Goal: Task Accomplishment & Management: Manage account settings

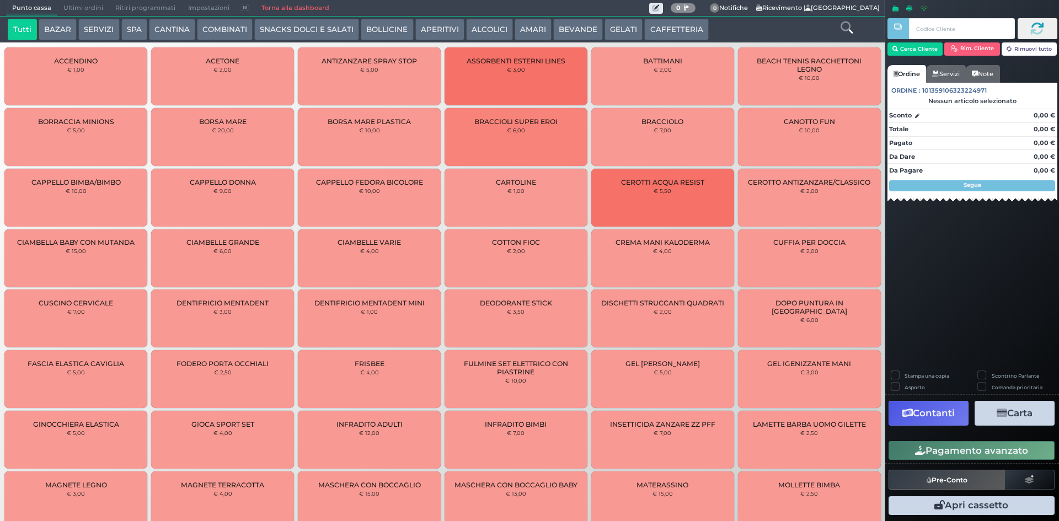
click at [303, 6] on link "Torna alla dashboard" at bounding box center [295, 8] width 80 height 15
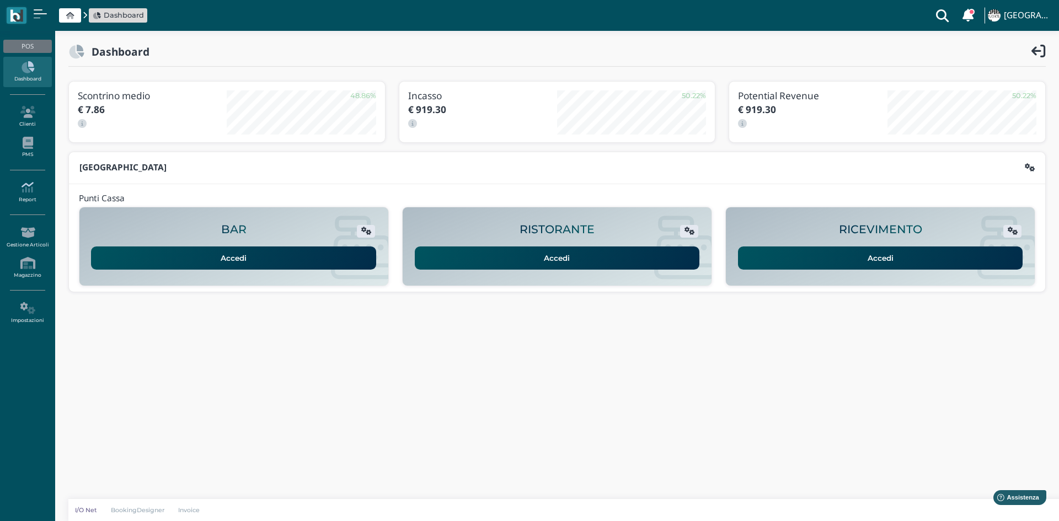
click at [44, 193] on icon at bounding box center [27, 187] width 48 height 12
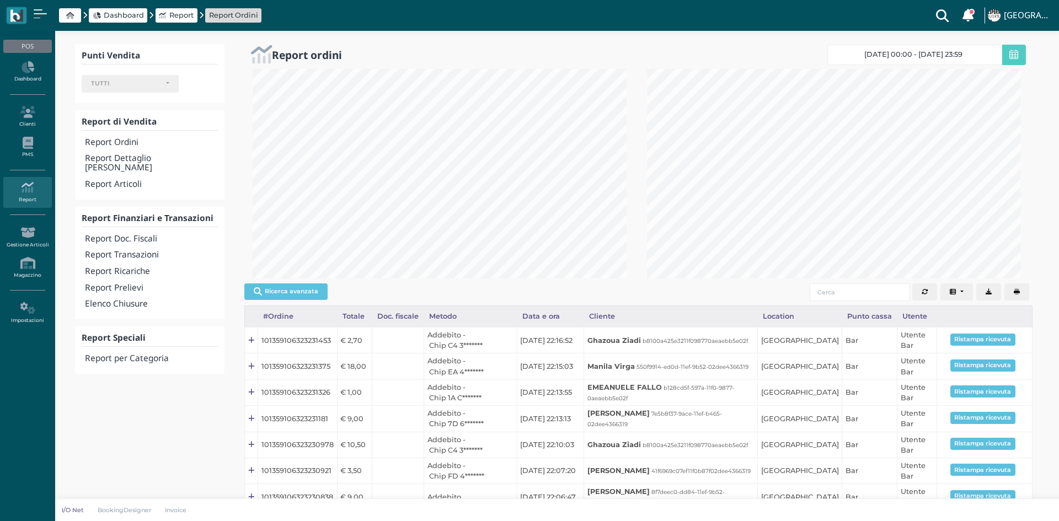
select select
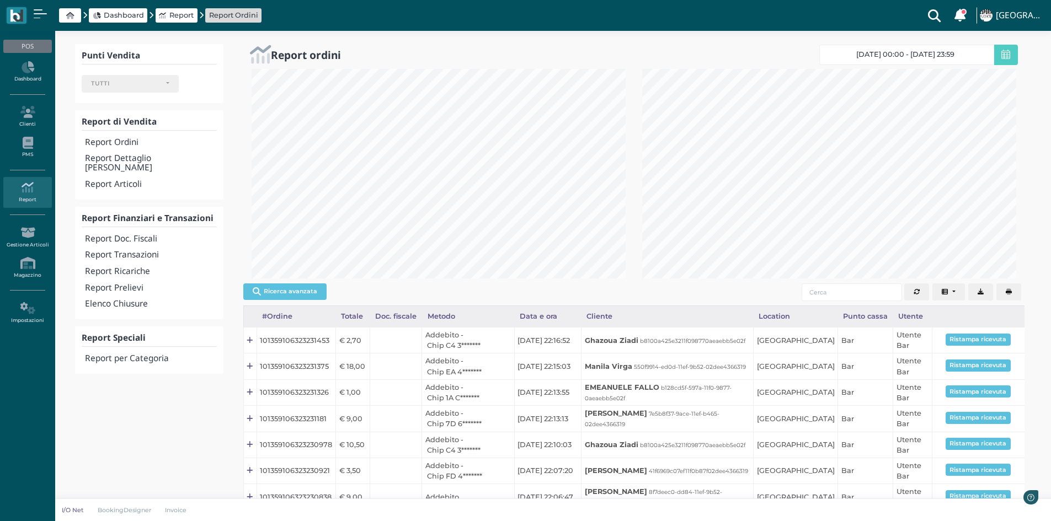
scroll to position [210, 391]
click at [180, 250] on h4 "Report Transazioni" at bounding box center [150, 254] width 131 height 9
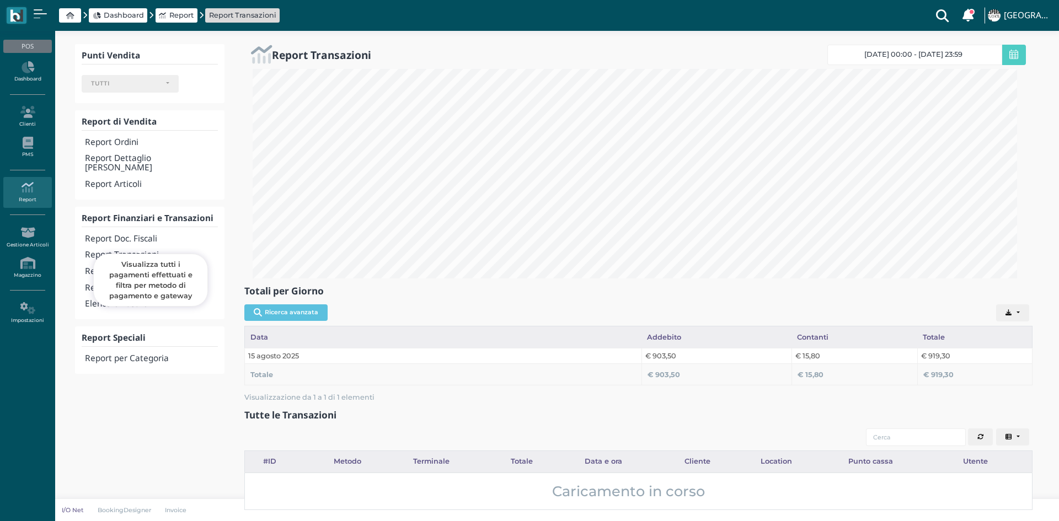
select select
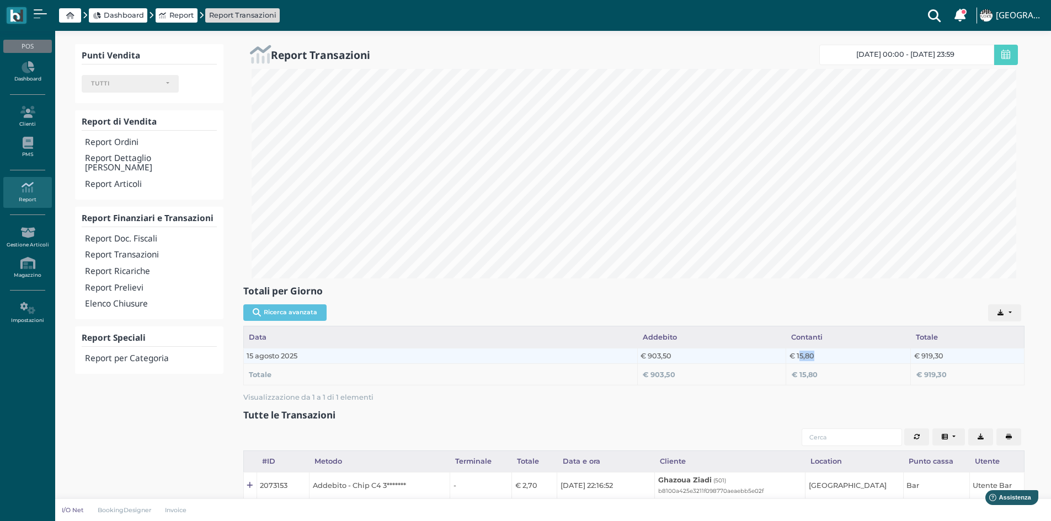
drag, startPoint x: 799, startPoint y: 354, endPoint x: 816, endPoint y: 353, distance: 17.2
click at [816, 353] on td "€ 15,80" at bounding box center [848, 355] width 125 height 15
click at [818, 354] on td "€ 15,80" at bounding box center [848, 355] width 125 height 15
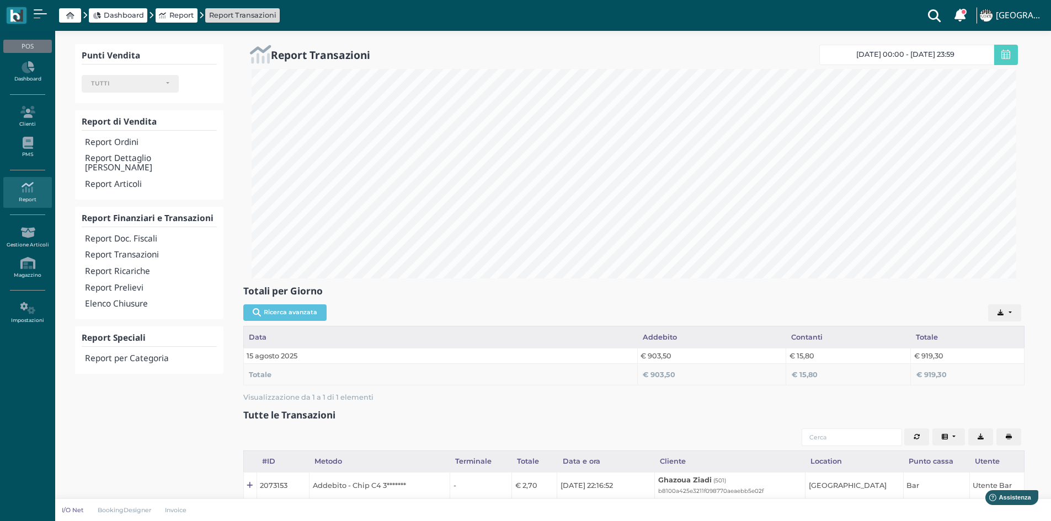
click at [75, 11] on span at bounding box center [70, 15] width 22 height 14
click at [74, 14] on span at bounding box center [70, 15] width 22 height 14
click at [67, 16] on icon at bounding box center [70, 15] width 8 height 7
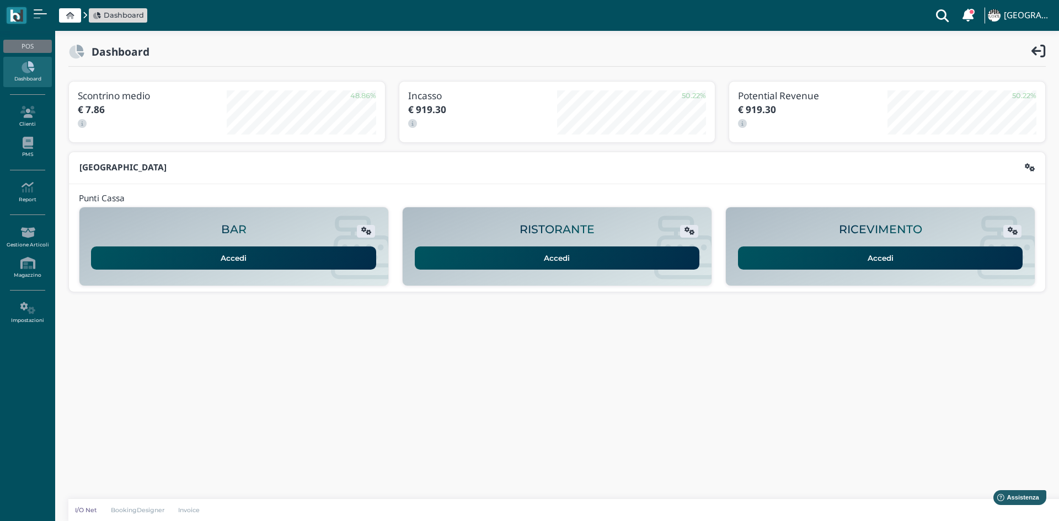
click at [859, 260] on link "Accedi" at bounding box center [880, 258] width 285 height 23
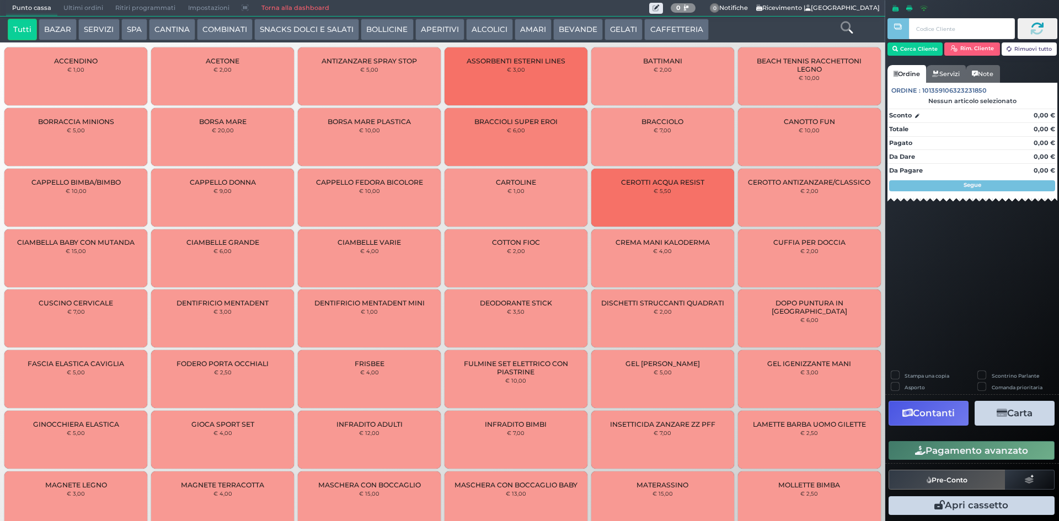
click at [89, 8] on span "Ultimi ordini" at bounding box center [83, 8] width 52 height 15
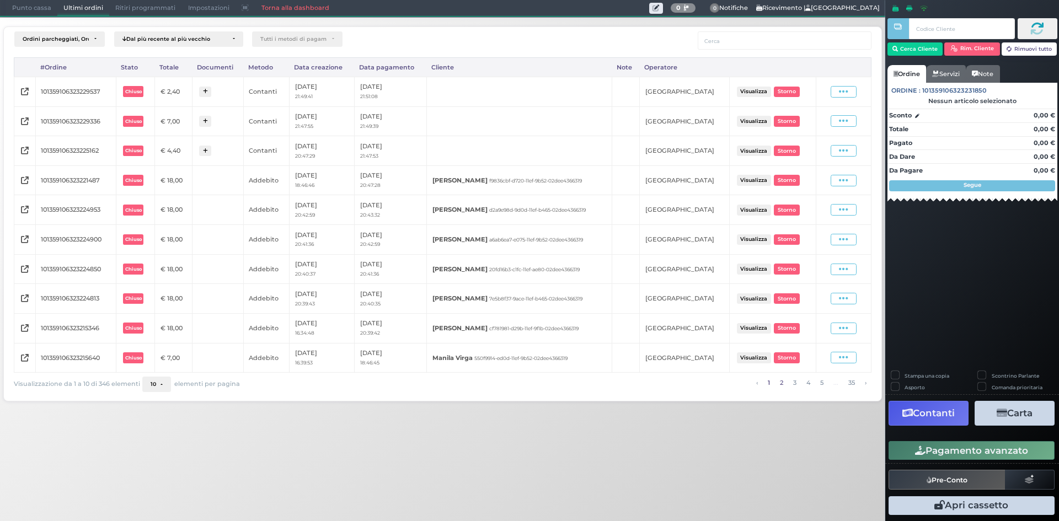
click at [777, 385] on link "2" at bounding box center [781, 383] width 9 height 12
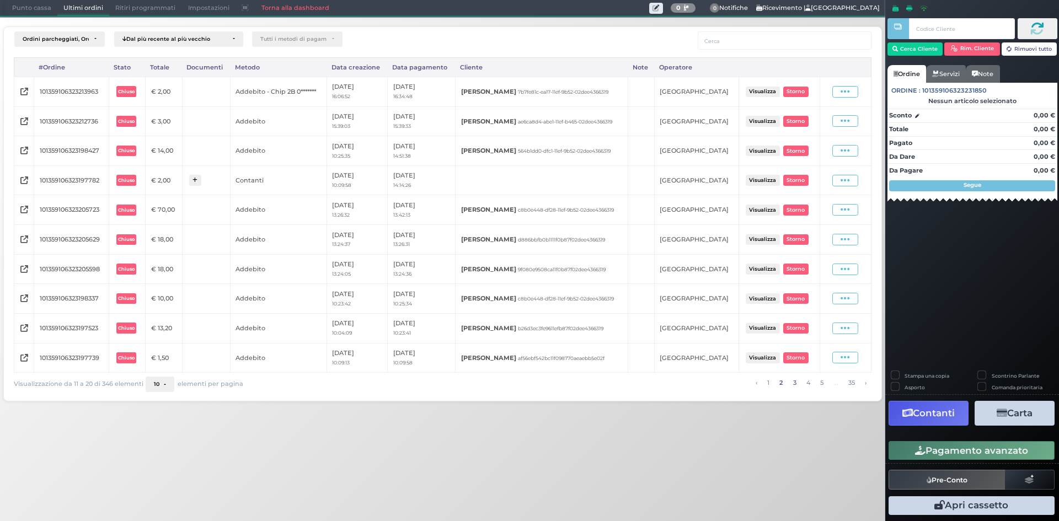
click at [792, 383] on link "3" at bounding box center [794, 383] width 9 height 12
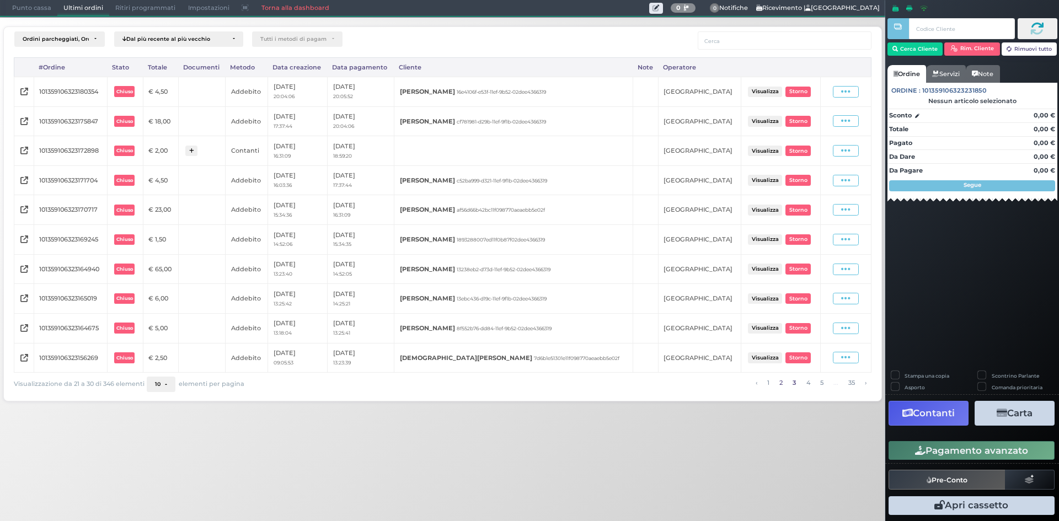
click at [782, 385] on link "2" at bounding box center [780, 383] width 9 height 12
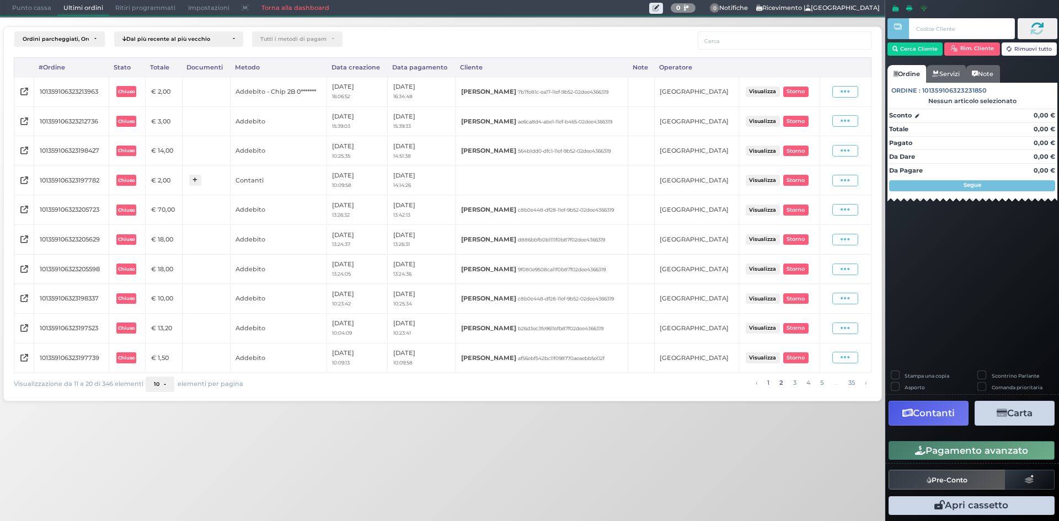
click at [770, 382] on link "1" at bounding box center [768, 383] width 8 height 12
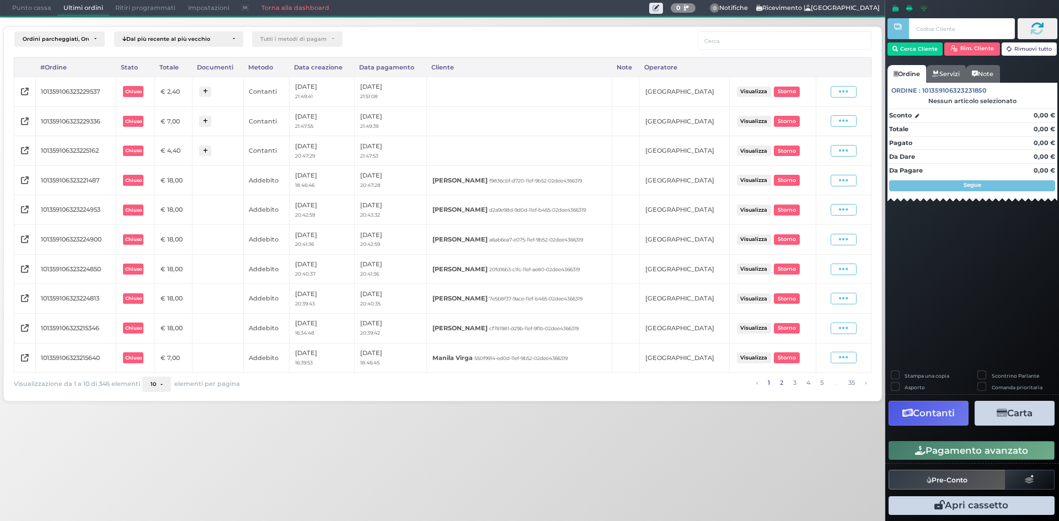
click at [781, 383] on link "2" at bounding box center [781, 383] width 9 height 12
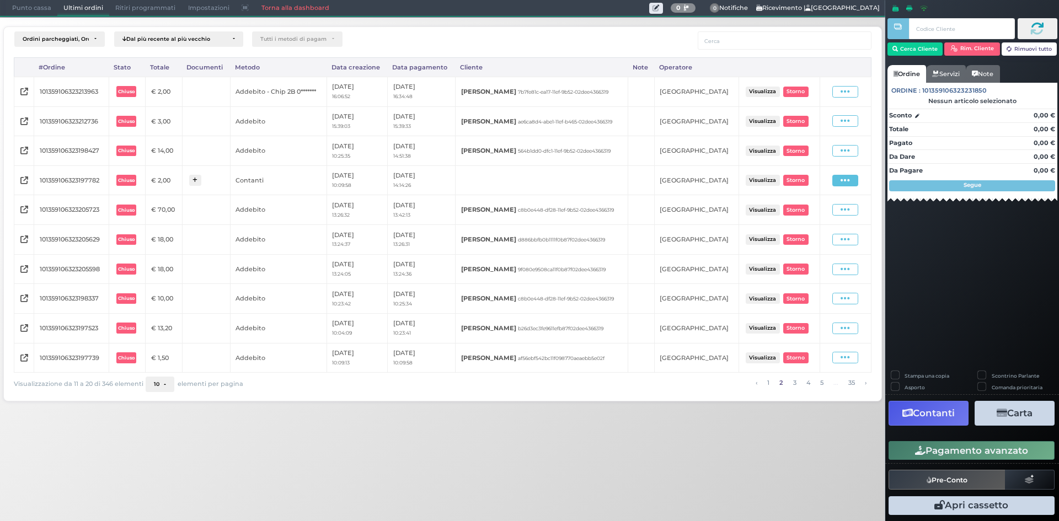
click at [848, 183] on icon at bounding box center [845, 180] width 9 height 10
click at [819, 212] on span "Ristampa Pre-Conto" at bounding box center [820, 212] width 45 height 19
click at [16, 7] on span "Punto cassa" at bounding box center [31, 8] width 51 height 15
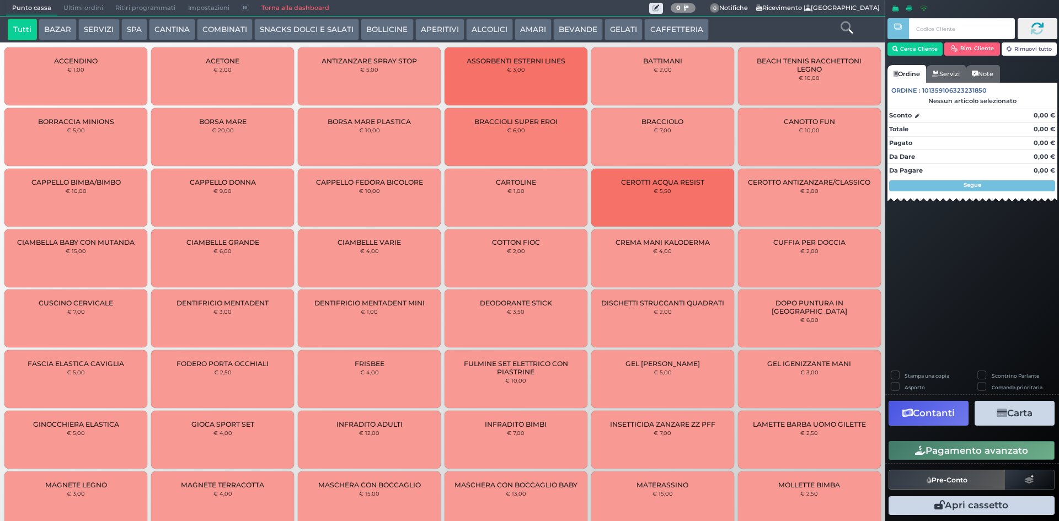
click at [527, 30] on button "AMARI" at bounding box center [533, 30] width 37 height 22
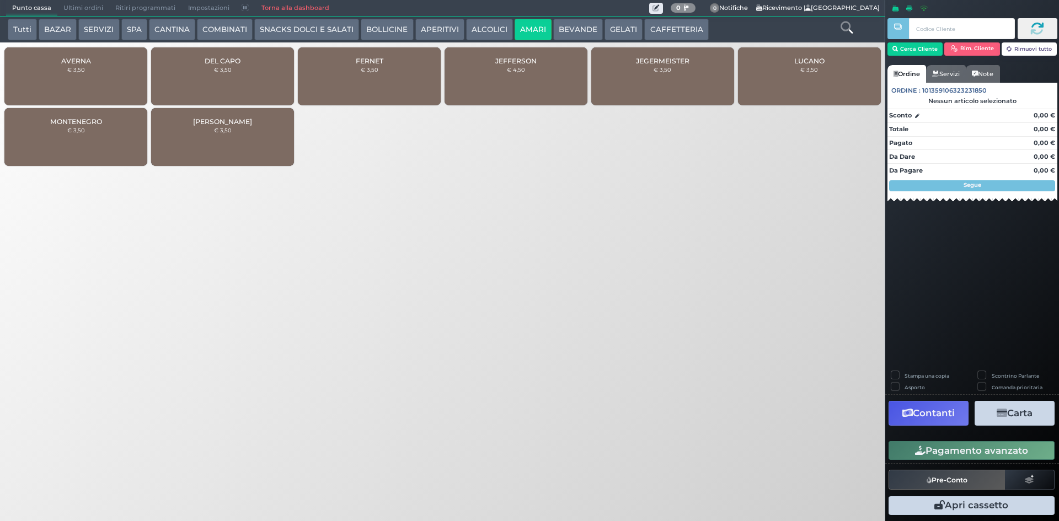
click at [505, 61] on span "JEFFERSON" at bounding box center [515, 61] width 41 height 8
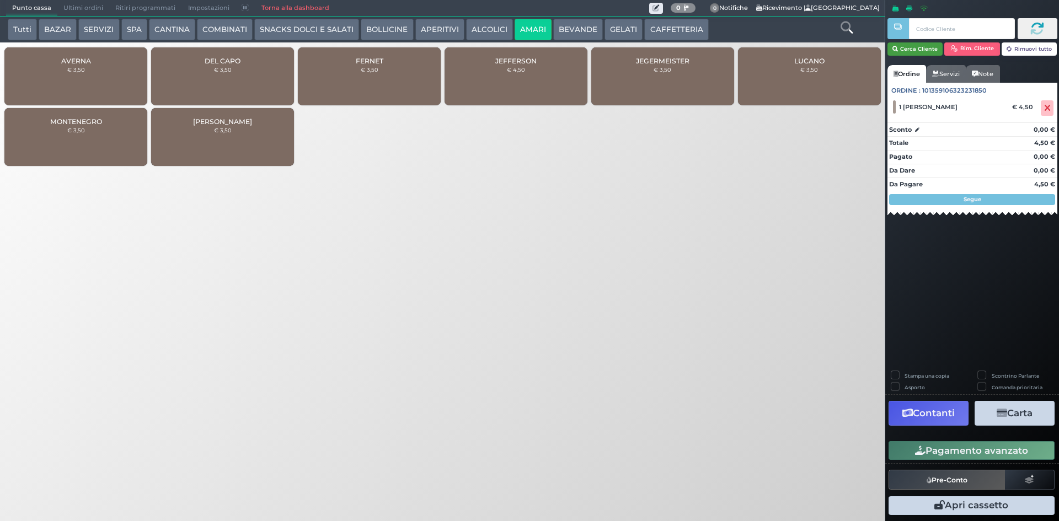
click at [922, 50] on button "Cerca Cliente" at bounding box center [916, 48] width 56 height 13
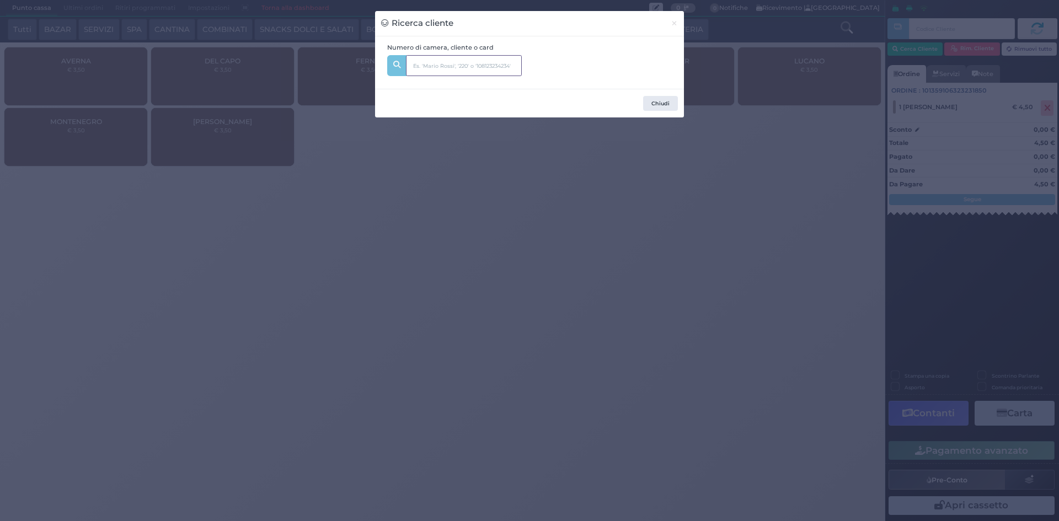
click at [487, 73] on input "text" at bounding box center [464, 65] width 116 height 21
type input "202"
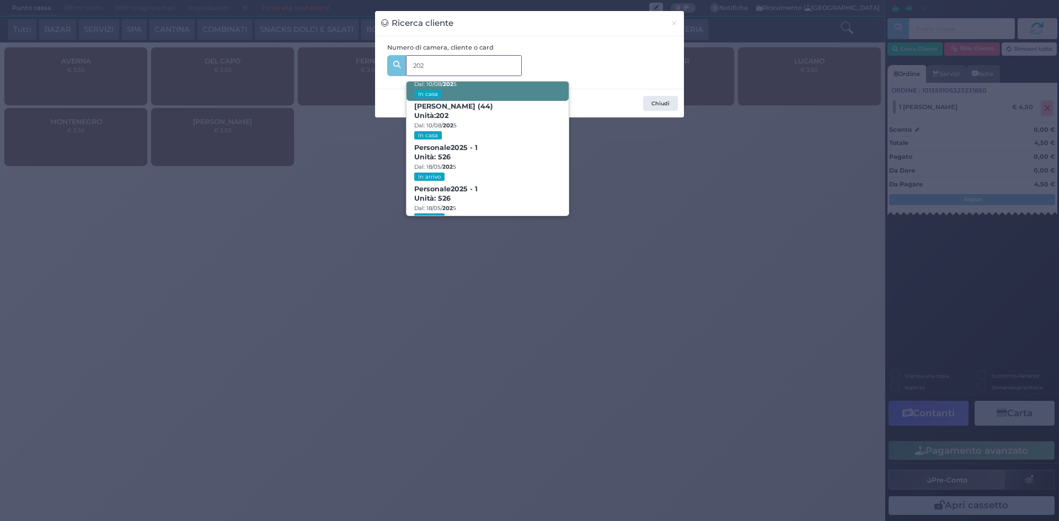
scroll to position [171, 0]
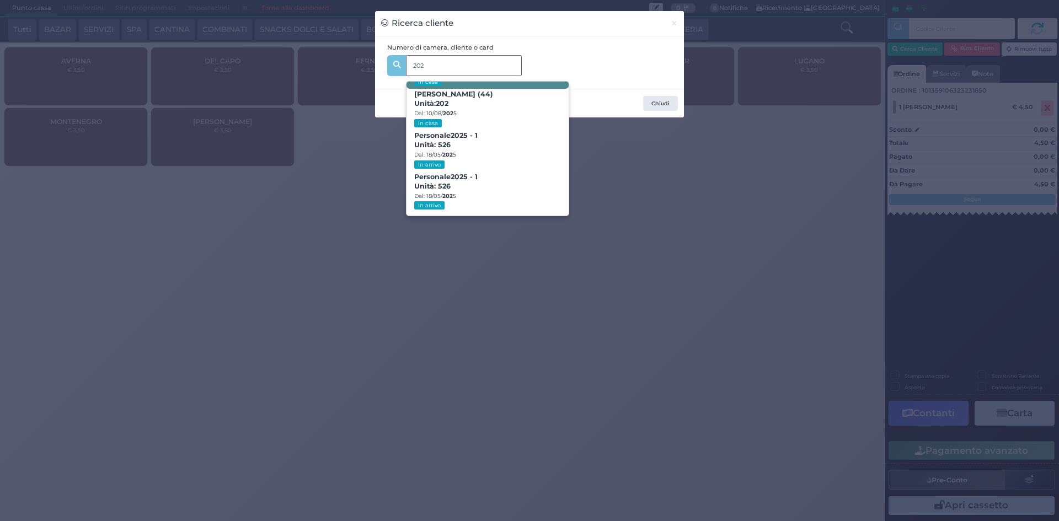
click at [466, 109] on span "Sebastiano Fabio Meloni (44) Unità: 202 Dal: 10/08/ 202 5 In casa" at bounding box center [488, 109] width 162 height 41
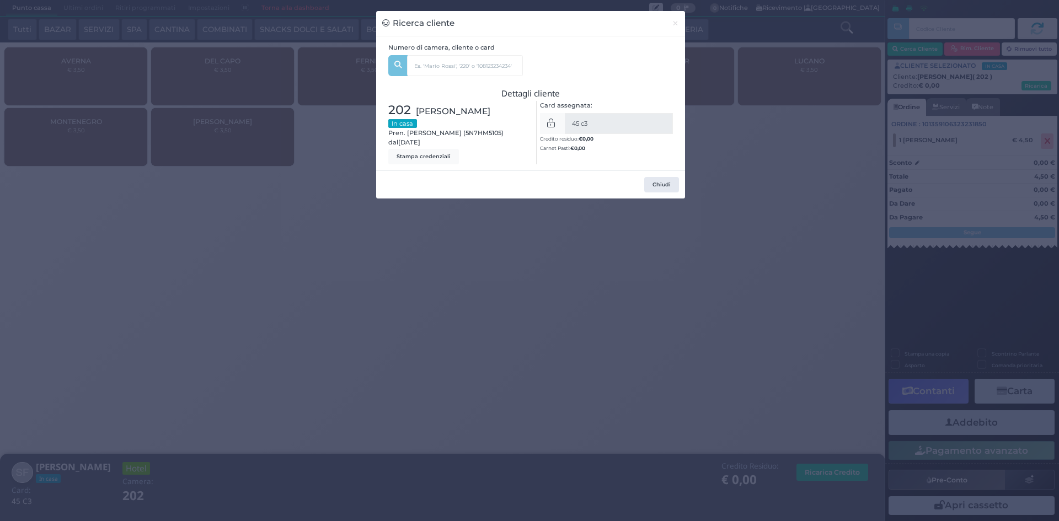
click at [734, 260] on div "Ricerca cliente × Numero di camera, cliente o card 202 Enea Meloni (2) Unità: 2…" at bounding box center [529, 260] width 1059 height 521
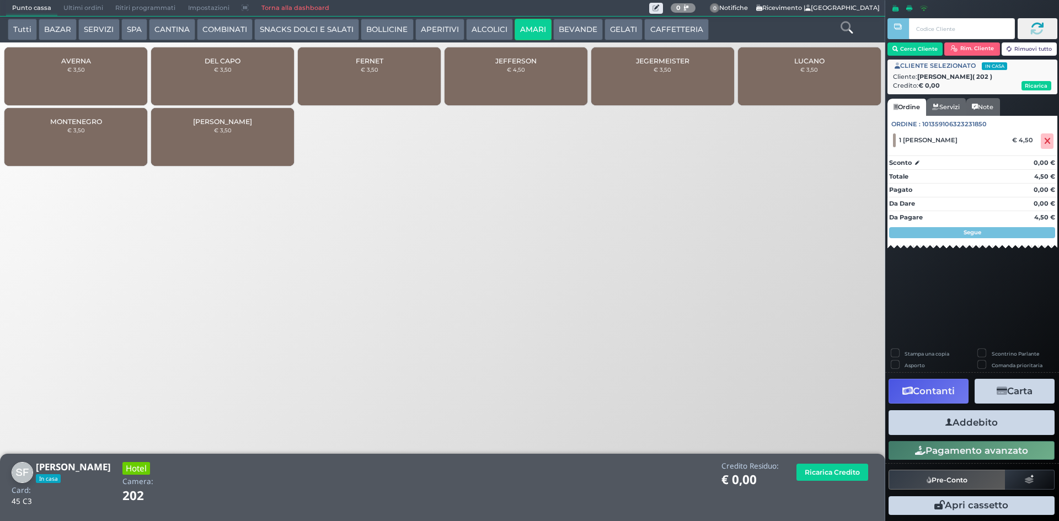
click at [971, 421] on button "Addebito" at bounding box center [972, 422] width 166 height 25
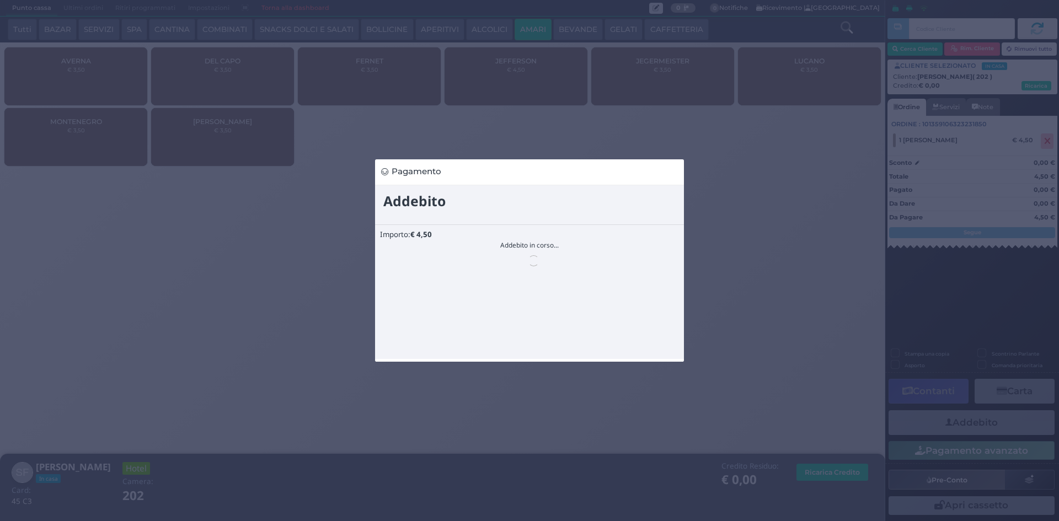
scroll to position [0, 0]
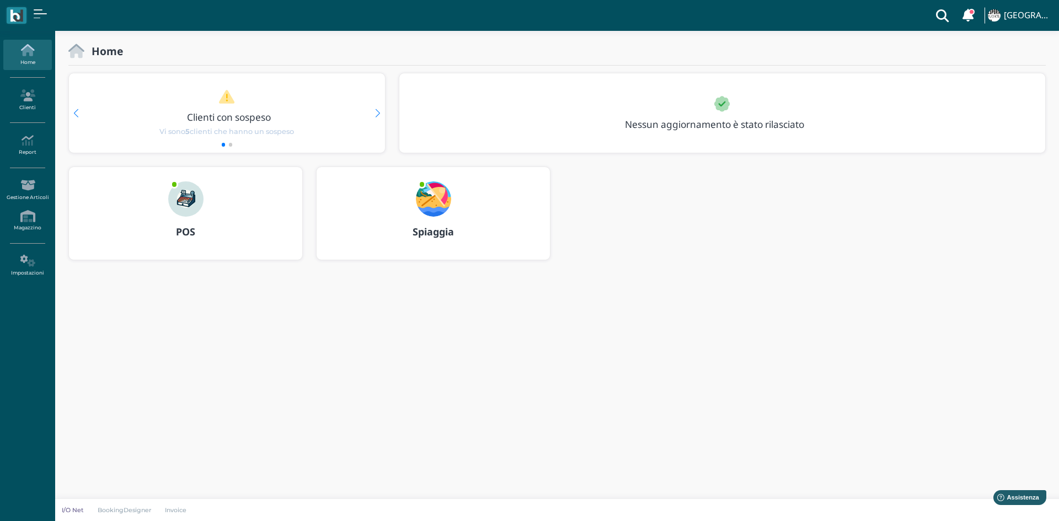
click at [177, 191] on img at bounding box center [185, 198] width 35 height 35
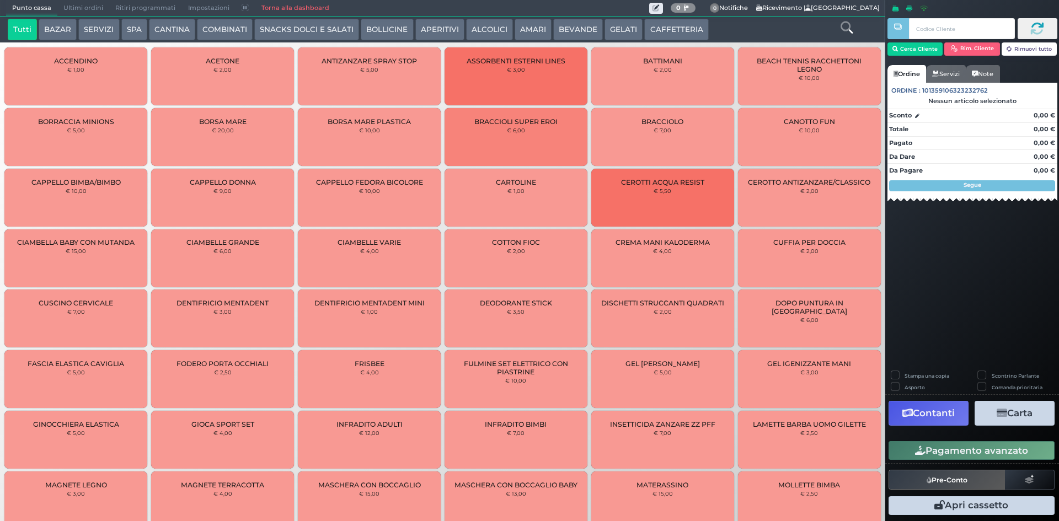
click at [86, 3] on span "Ultimi ordini" at bounding box center [83, 8] width 52 height 15
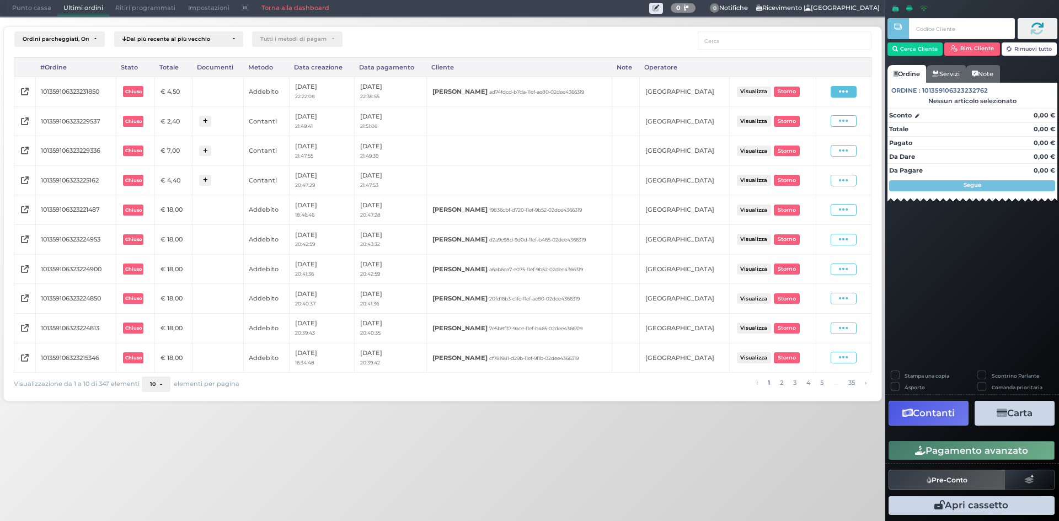
click at [838, 93] on span at bounding box center [844, 92] width 26 height 12
click at [825, 121] on span "Ristampa Pre-Conto" at bounding box center [817, 123] width 45 height 19
click at [44, 6] on span "Punto cassa" at bounding box center [31, 8] width 51 height 15
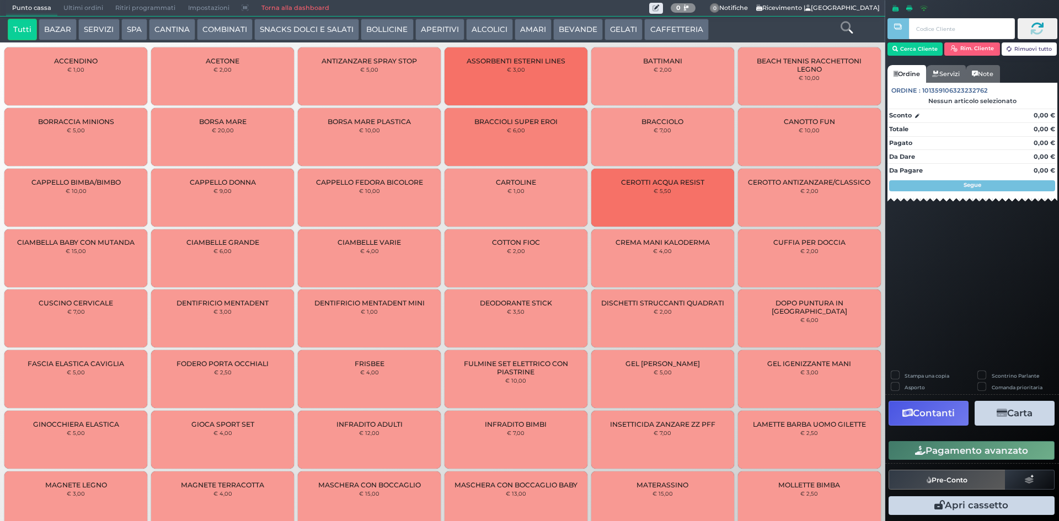
click at [321, 25] on button "SNACKS DOLCI E SALATI" at bounding box center [306, 30] width 105 height 22
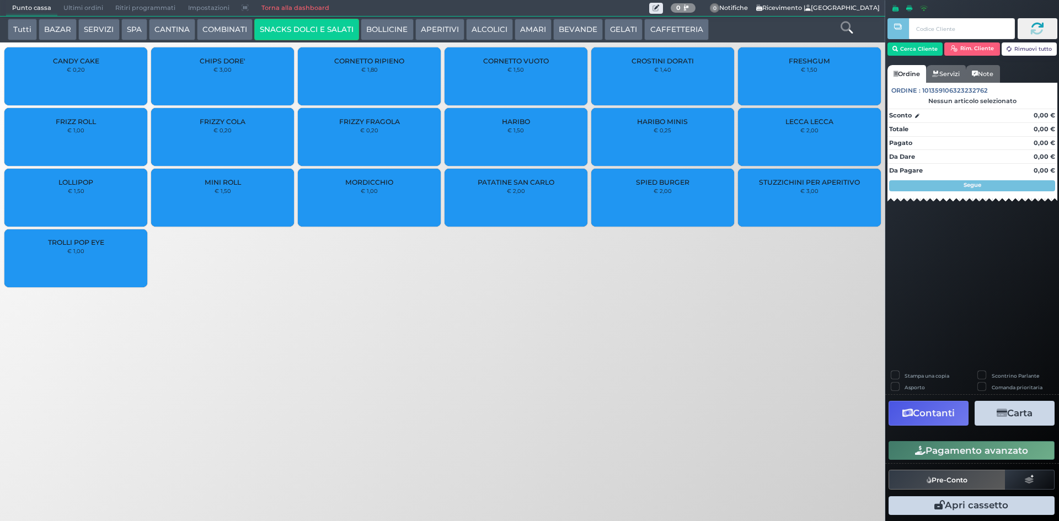
click at [398, 129] on div "FRIZZY FRAGOLA € 0,20" at bounding box center [369, 137] width 143 height 58
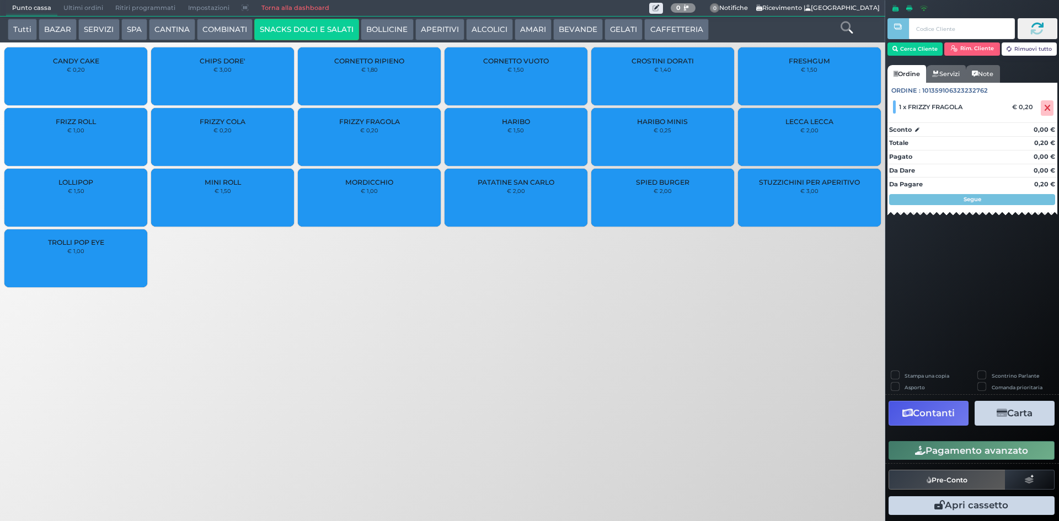
click at [382, 138] on div "FRIZZY FRAGOLA € 0,20" at bounding box center [369, 137] width 143 height 58
click at [914, 47] on button "Cerca Cliente" at bounding box center [916, 48] width 56 height 13
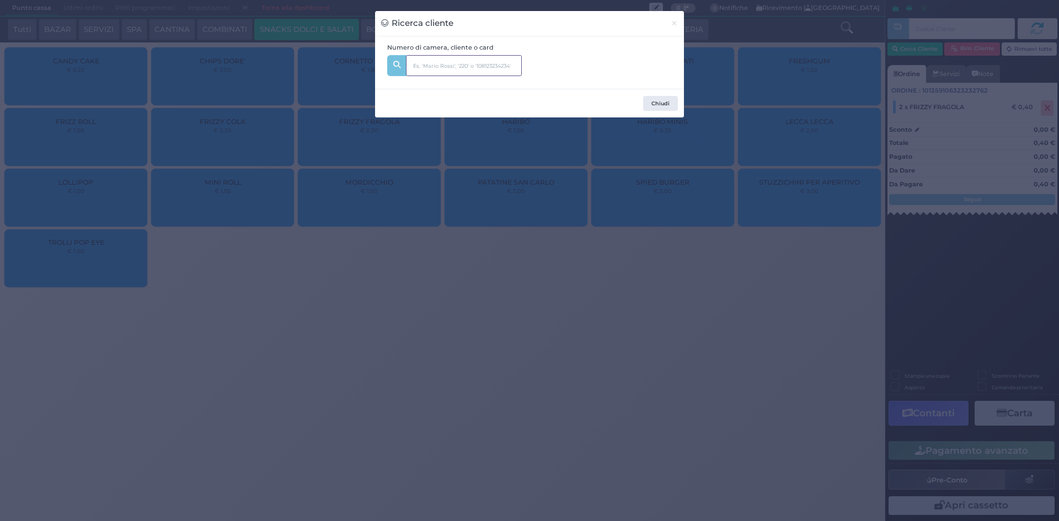
click at [459, 69] on input "text" at bounding box center [464, 65] width 116 height 21
type input "208"
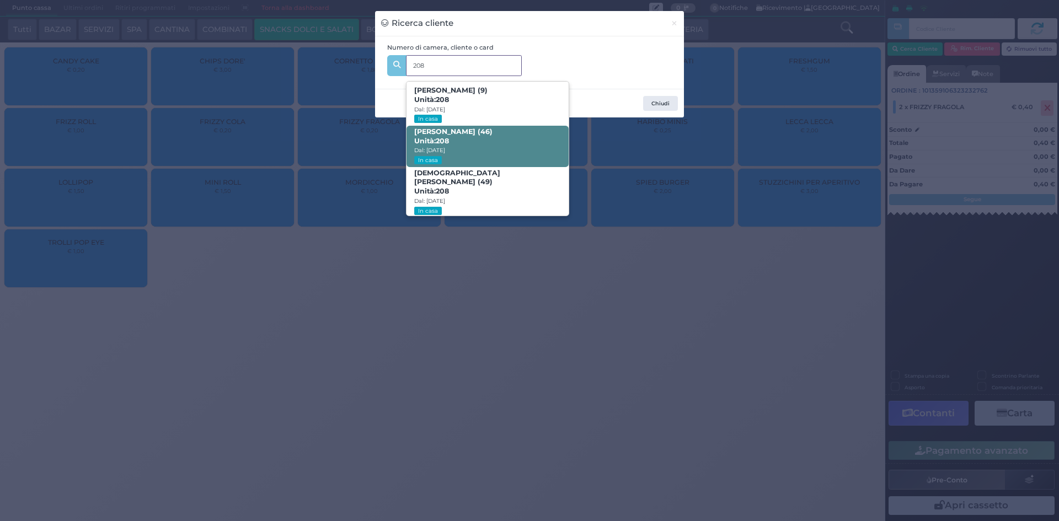
click at [519, 139] on span "SARA DE AGNOI (46) Unità: 208 Dal: 10/08/2025 In casa" at bounding box center [488, 146] width 162 height 41
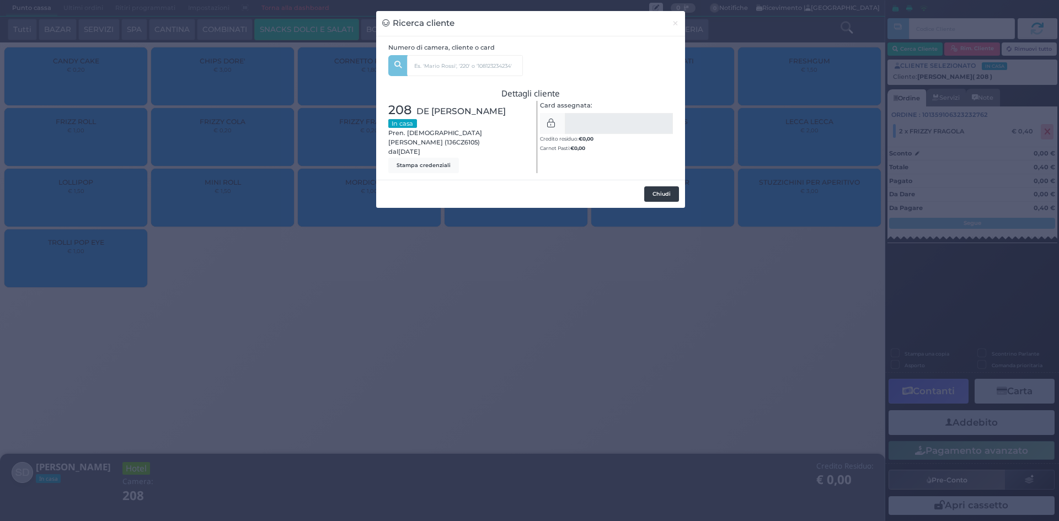
click at [661, 186] on button "Chiudi" at bounding box center [661, 193] width 35 height 15
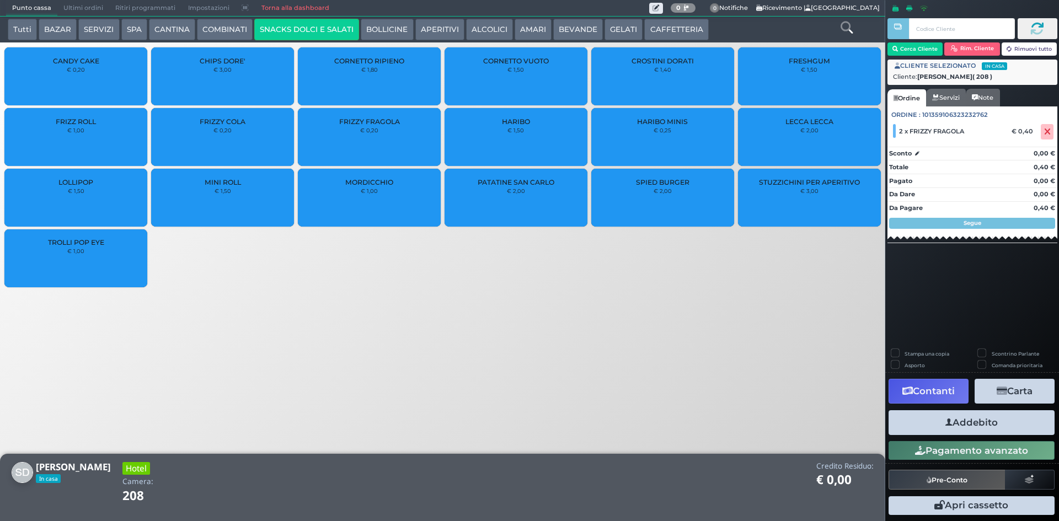
click at [947, 429] on button "Addebito" at bounding box center [972, 422] width 166 height 25
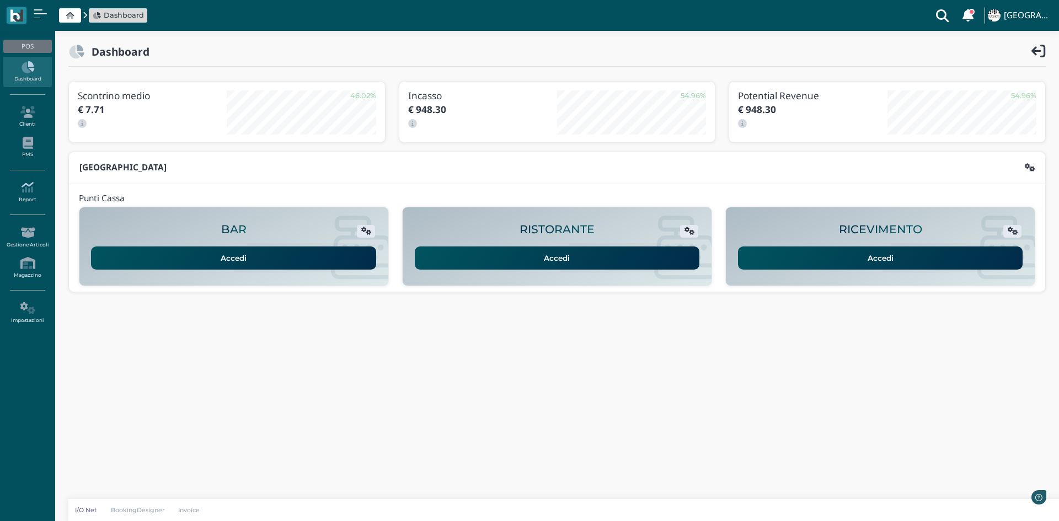
click at [32, 194] on icon at bounding box center [27, 187] width 48 height 12
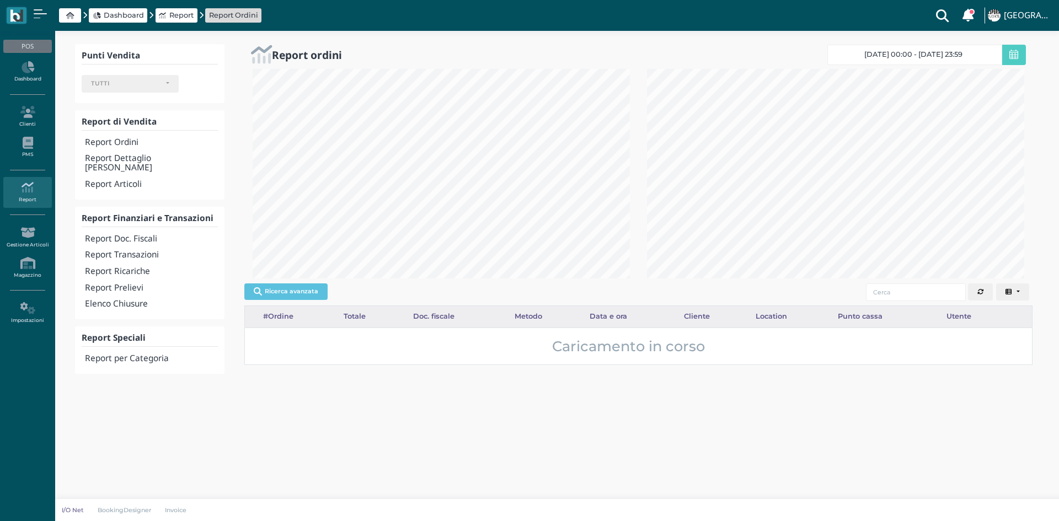
select select
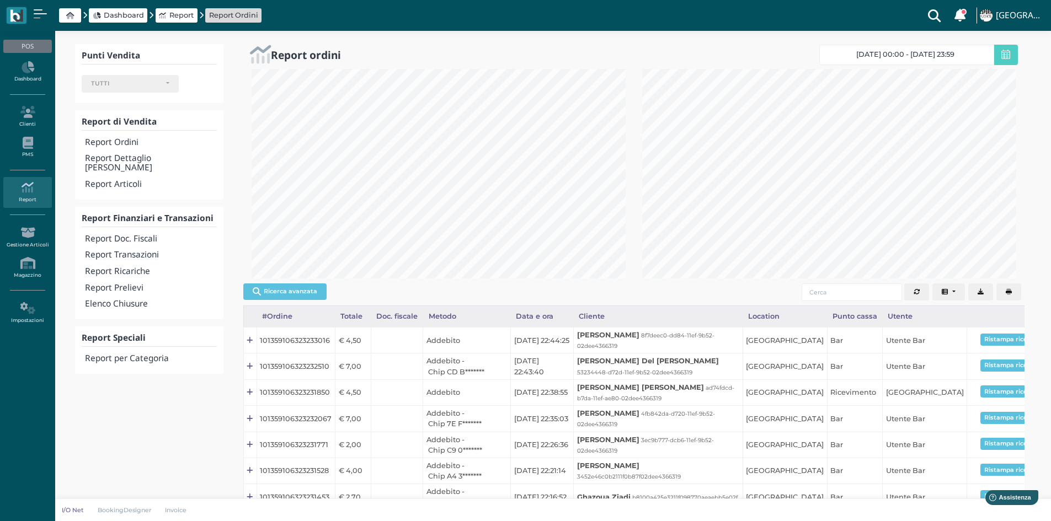
click at [29, 195] on link "Report" at bounding box center [27, 192] width 48 height 30
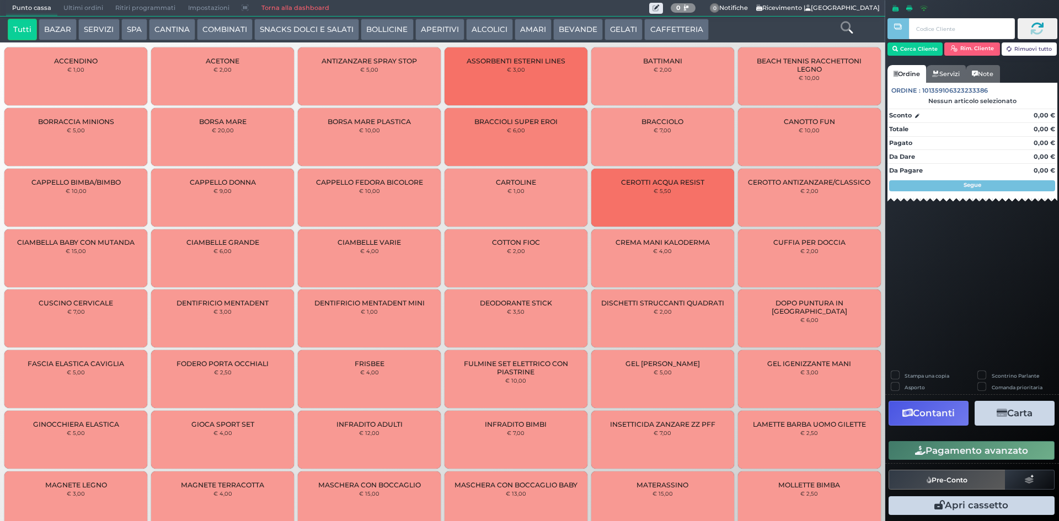
click at [212, 29] on button "COMBINATI" at bounding box center [225, 30] width 56 height 22
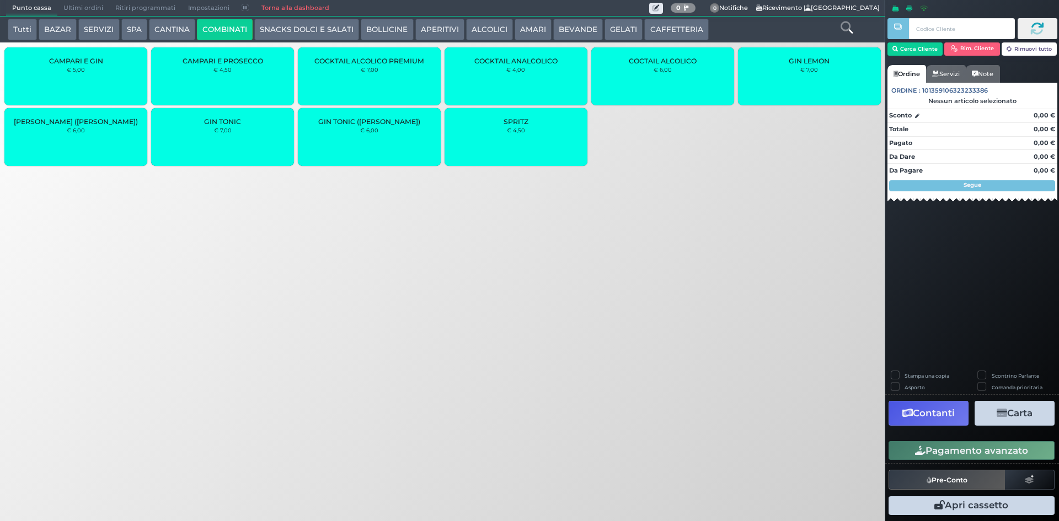
click at [526, 141] on div "SPRITZ € 4,50" at bounding box center [516, 137] width 143 height 58
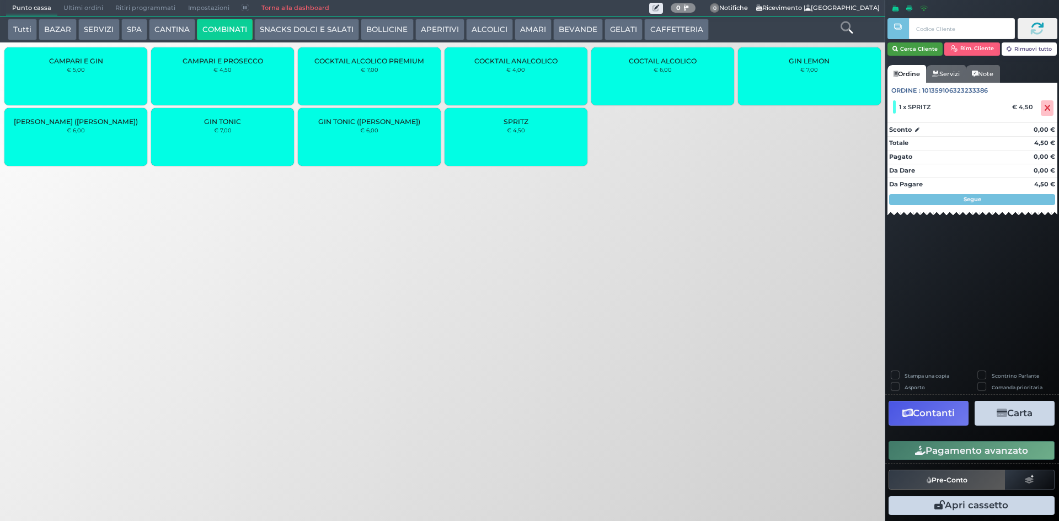
click at [923, 49] on button "Cerca Cliente" at bounding box center [916, 48] width 56 height 13
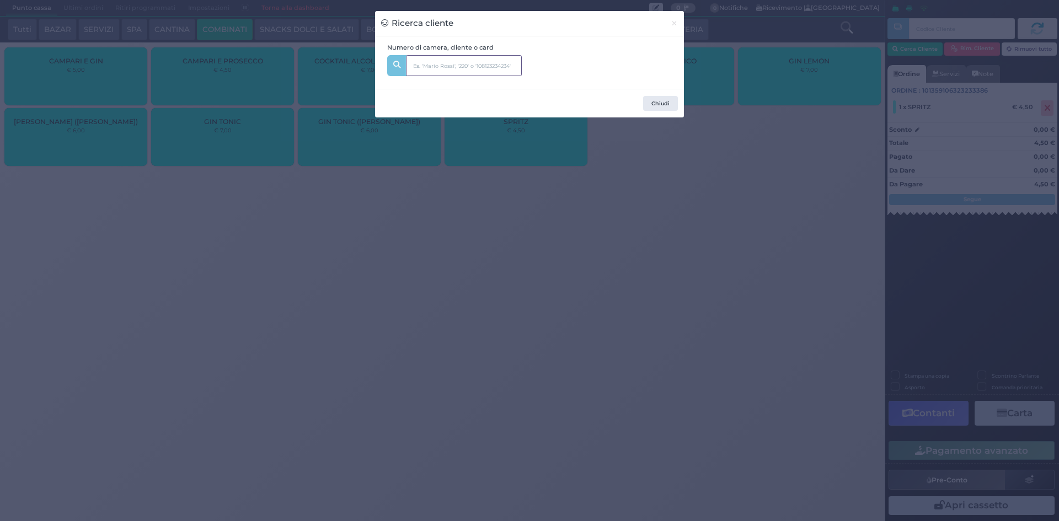
click at [483, 67] on input "text" at bounding box center [464, 65] width 116 height 21
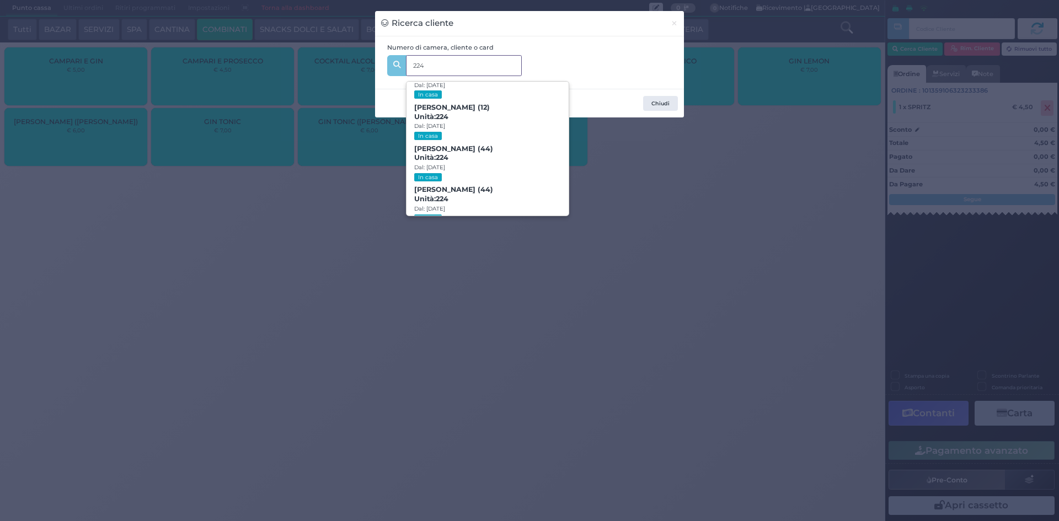
scroll to position [52, 0]
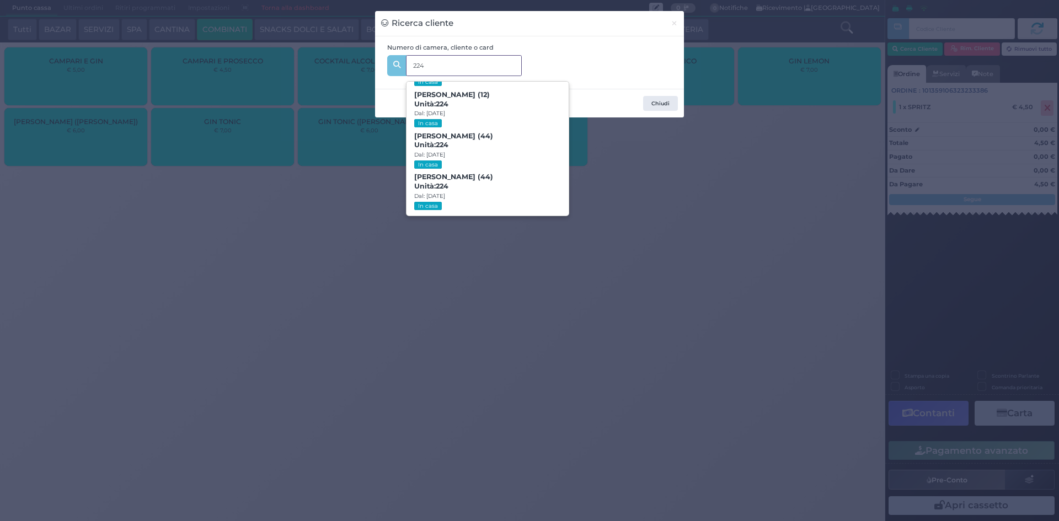
type input "224"
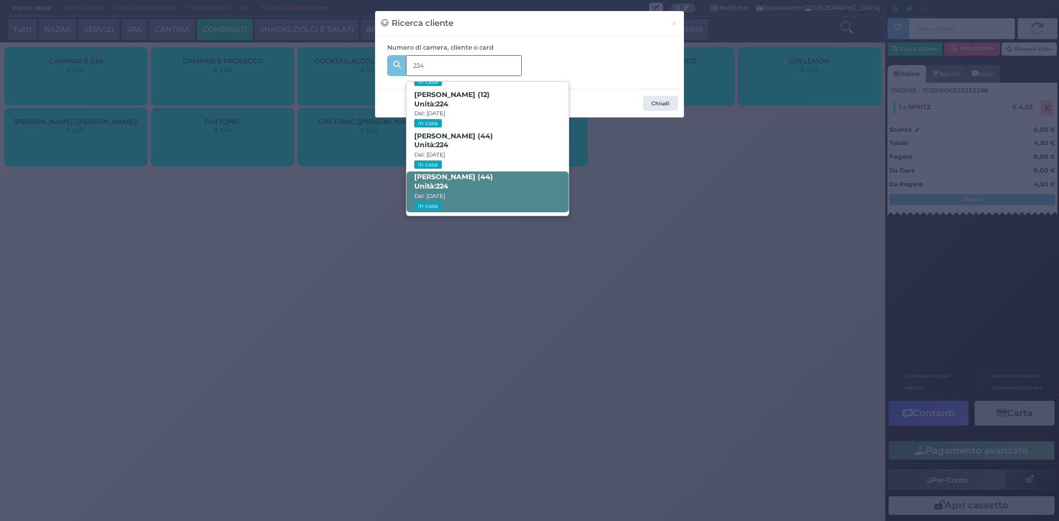
click at [493, 178] on b "Gennaro Scolastico (44) Unità: 224" at bounding box center [453, 182] width 79 height 18
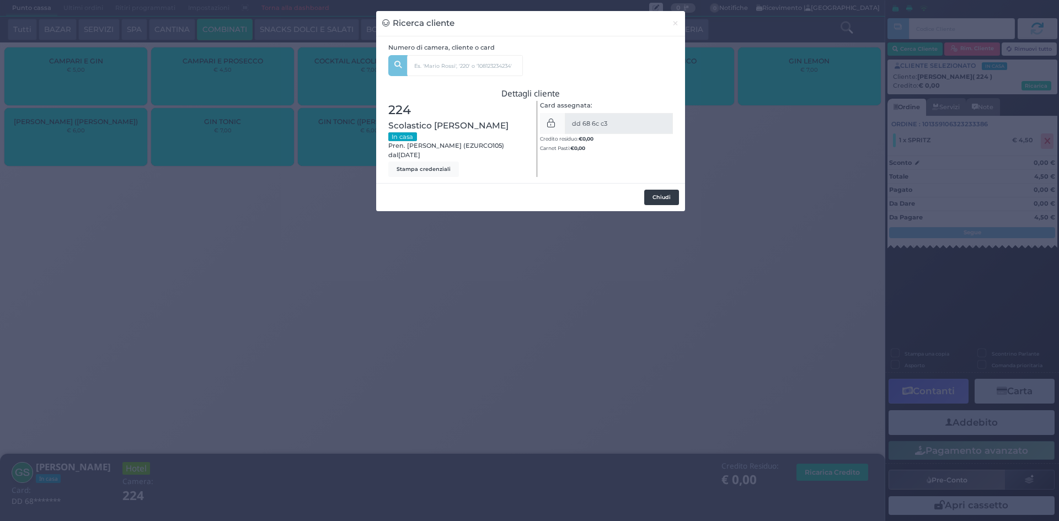
click at [665, 190] on button "Chiudi" at bounding box center [661, 197] width 35 height 15
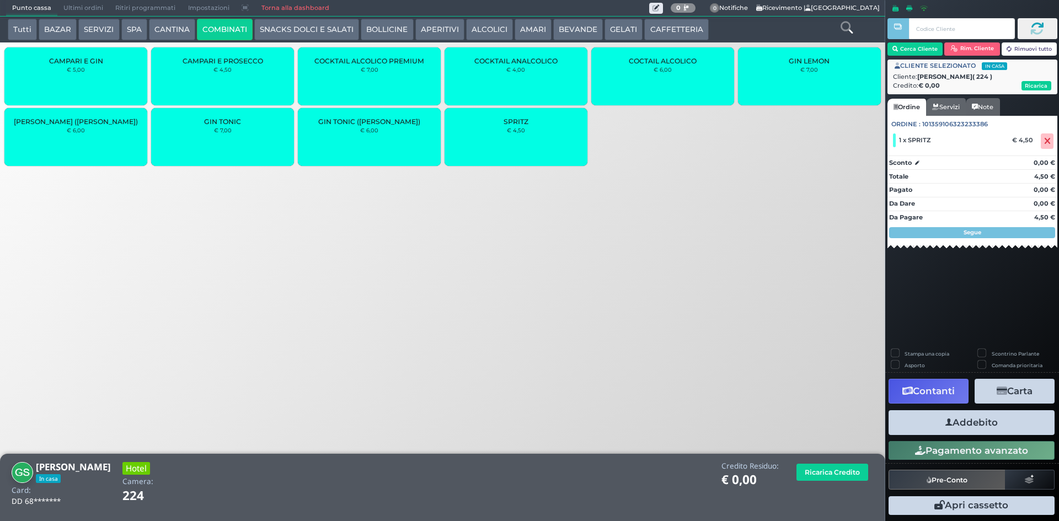
click at [999, 427] on button "Addebito" at bounding box center [972, 422] width 166 height 25
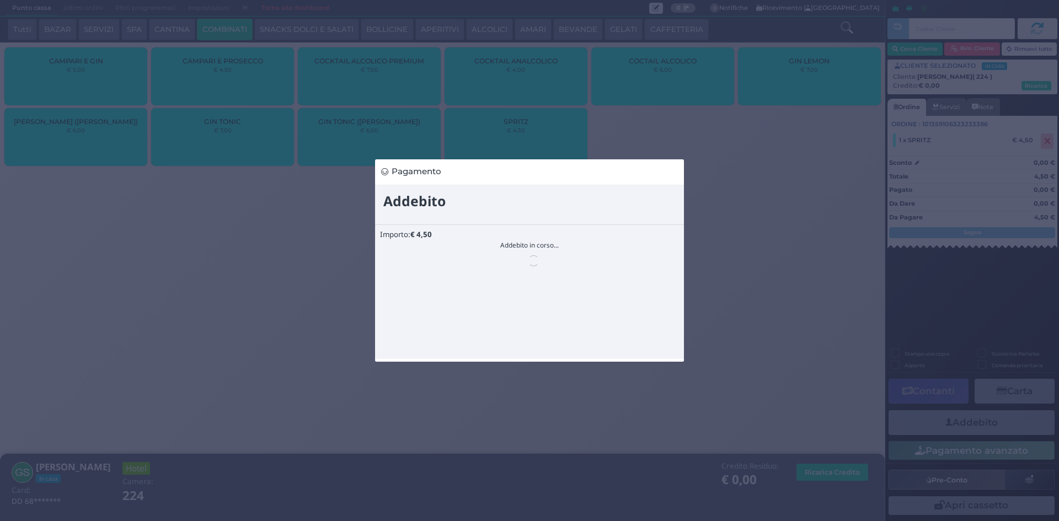
scroll to position [0, 0]
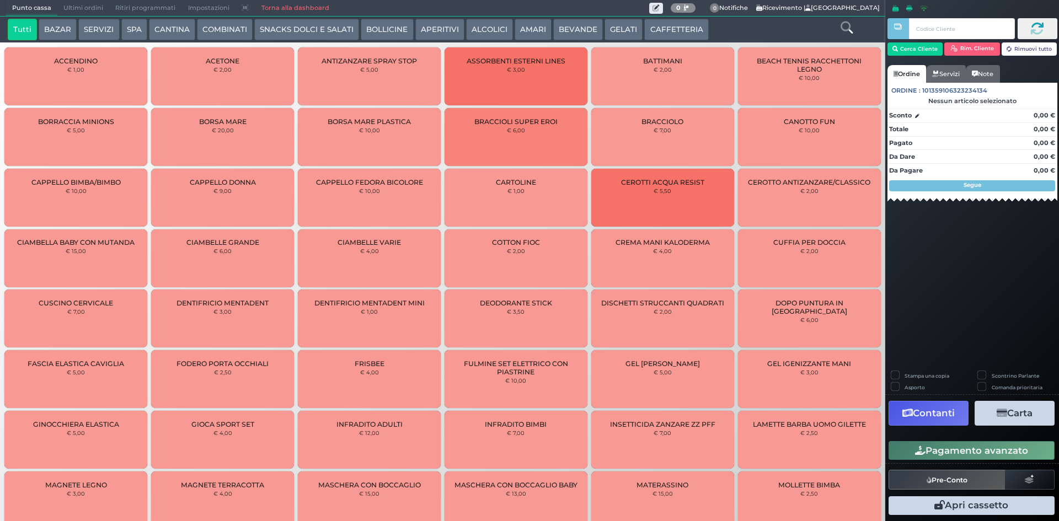
drag, startPoint x: 0, startPoint y: 0, endPoint x: 90, endPoint y: 8, distance: 90.3
click at [90, 8] on span "Ultimi ordini" at bounding box center [83, 8] width 52 height 15
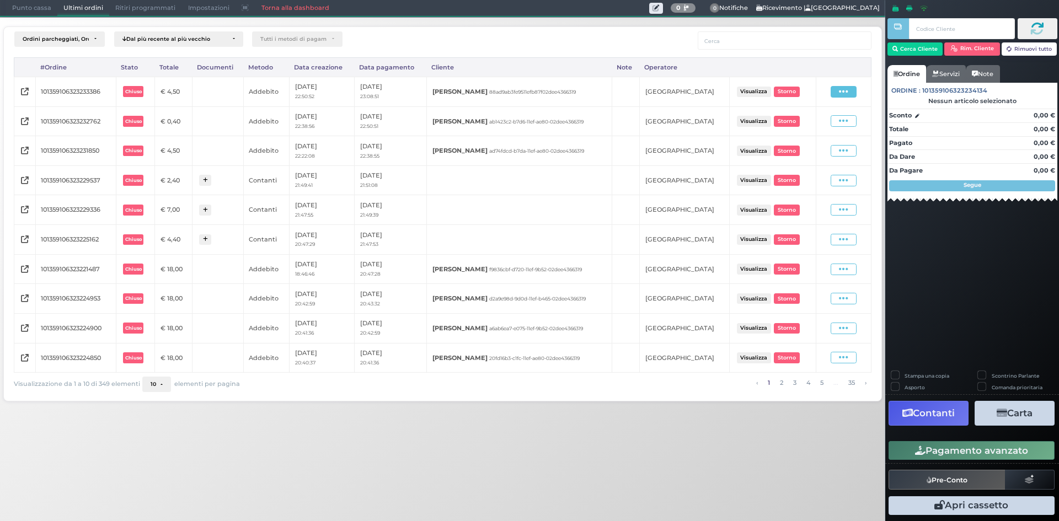
click at [851, 88] on span at bounding box center [844, 92] width 26 height 12
click at [815, 124] on span "Ristampa Pre-Conto" at bounding box center [817, 123] width 45 height 19
click at [24, 6] on span "Punto cassa" at bounding box center [31, 8] width 51 height 15
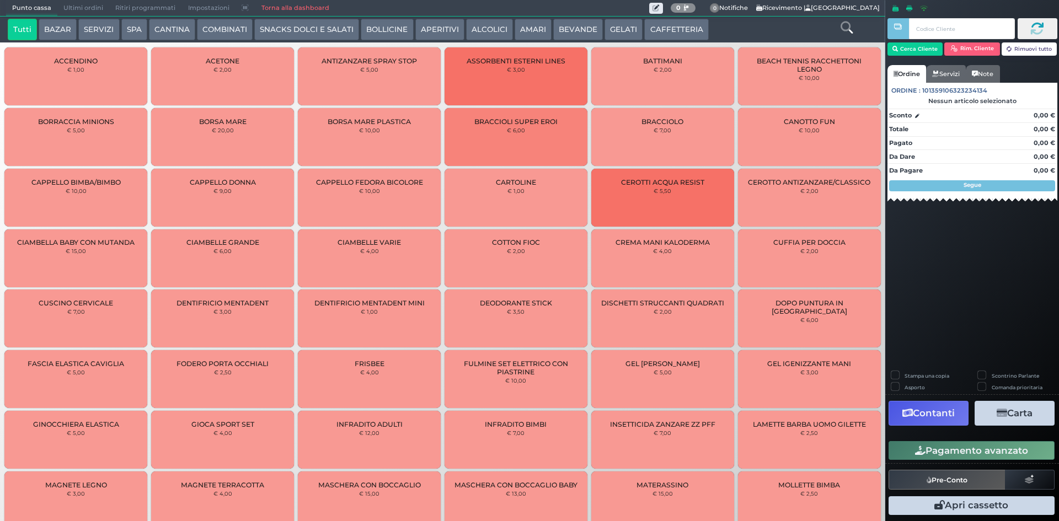
click at [588, 25] on button "BEVANDE" at bounding box center [578, 30] width 50 height 22
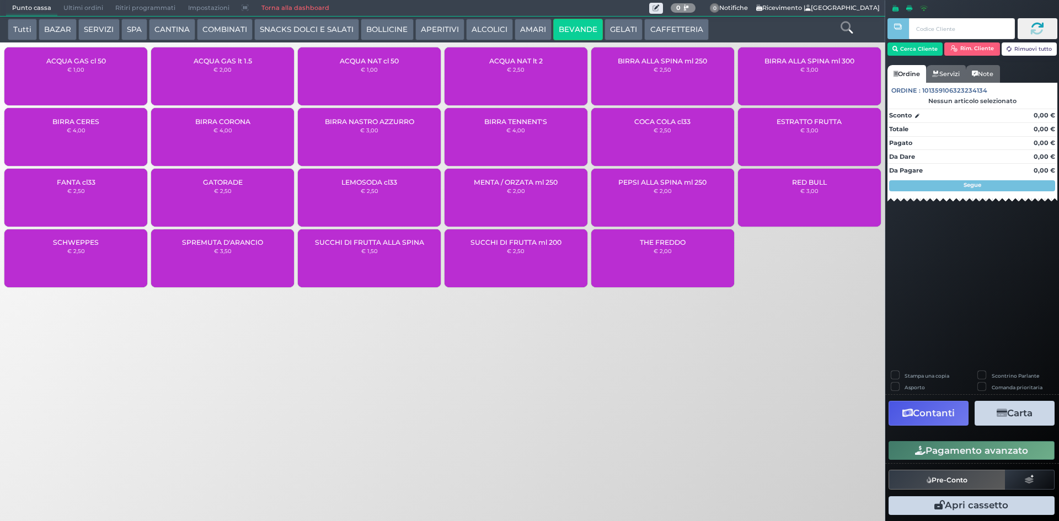
click at [379, 133] on div "BIRRA NASTRO AZZURRO € 3,00" at bounding box center [369, 137] width 143 height 58
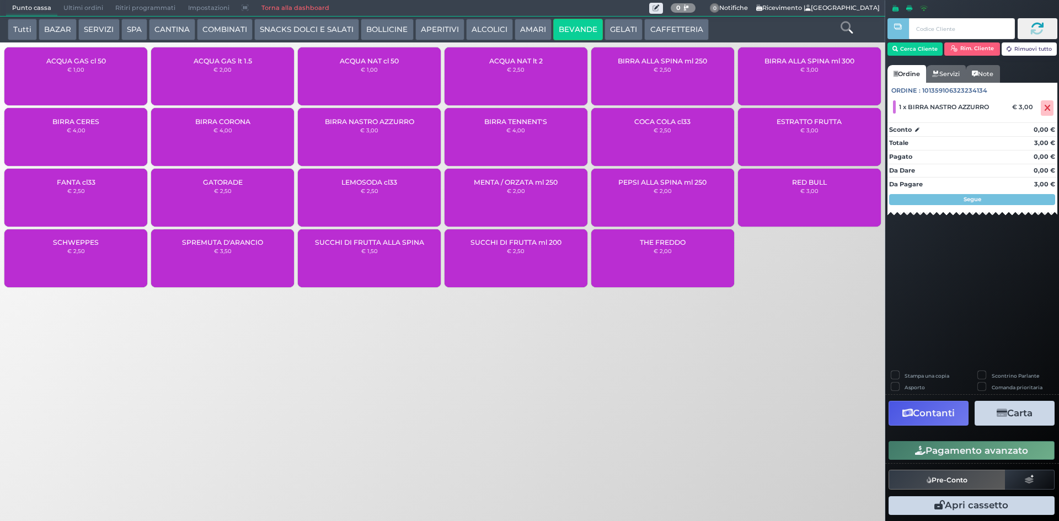
click at [964, 450] on button "Pagamento avanzato" at bounding box center [972, 450] width 166 height 19
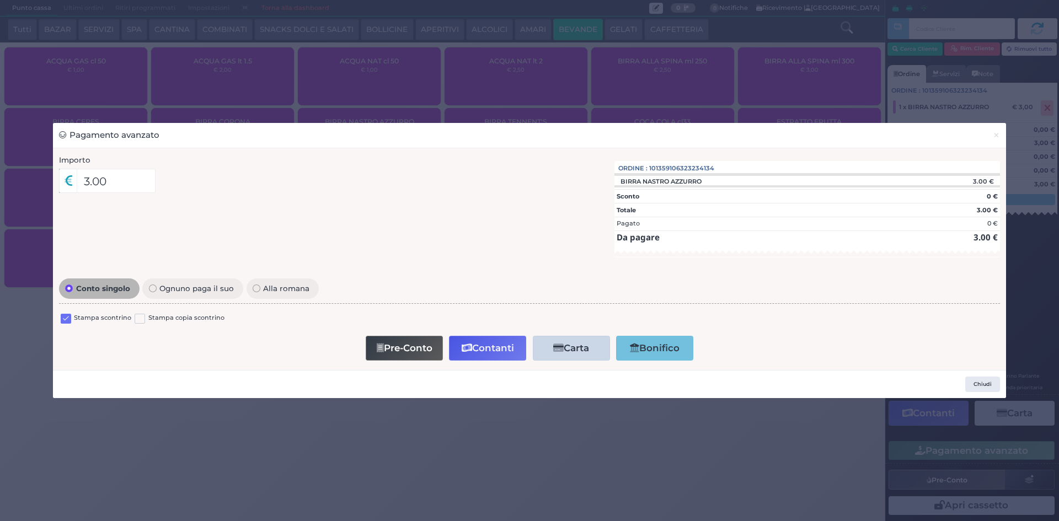
click at [63, 319] on label at bounding box center [66, 319] width 10 height 10
click at [0, 0] on input "checkbox" at bounding box center [0, 0] width 0 height 0
click at [462, 346] on icon "button" at bounding box center [467, 348] width 10 height 9
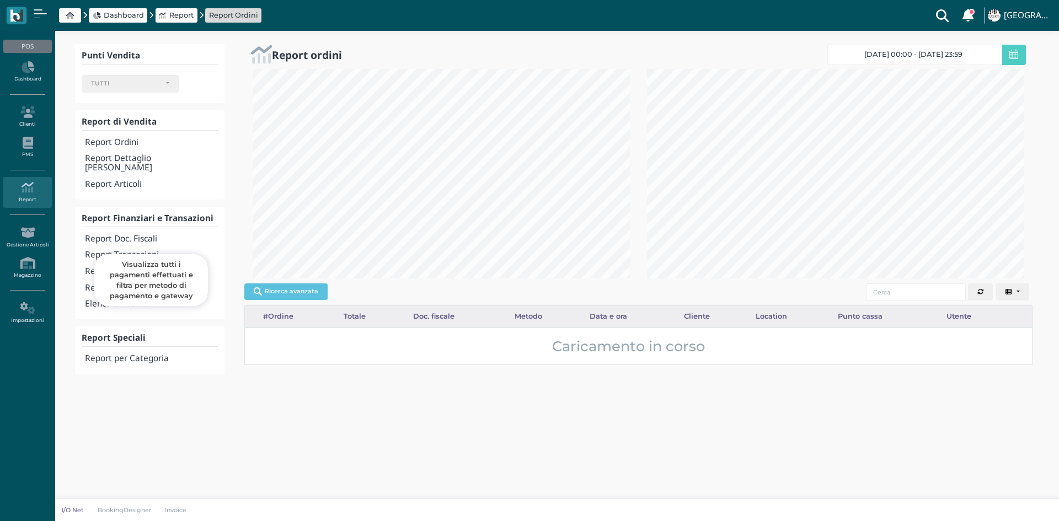
select select
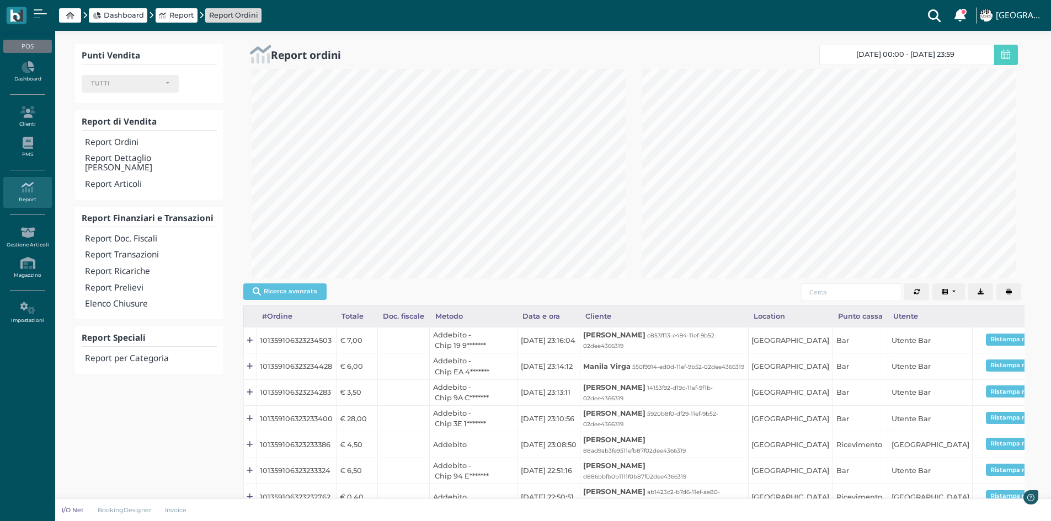
click at [151, 250] on h4 "Report Transazioni" at bounding box center [150, 254] width 131 height 9
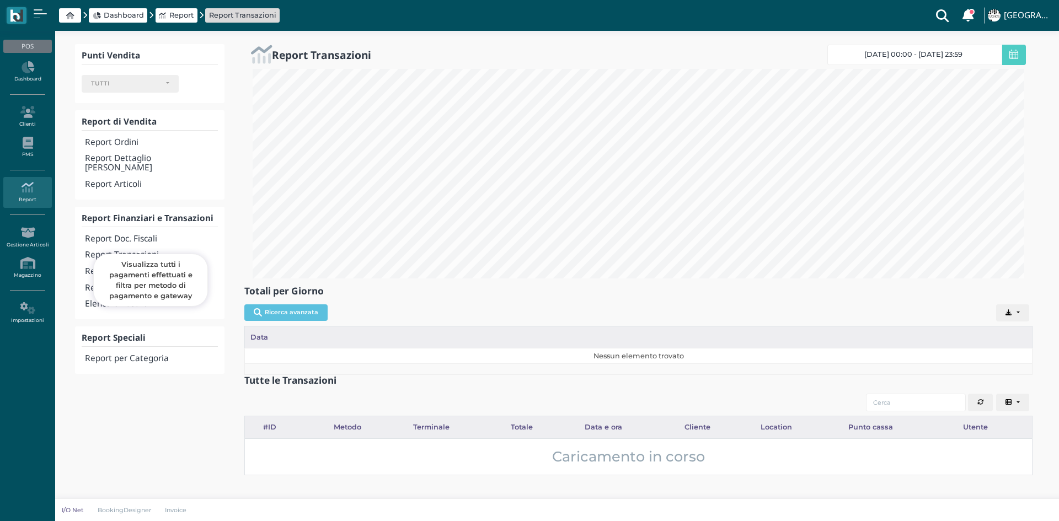
select select
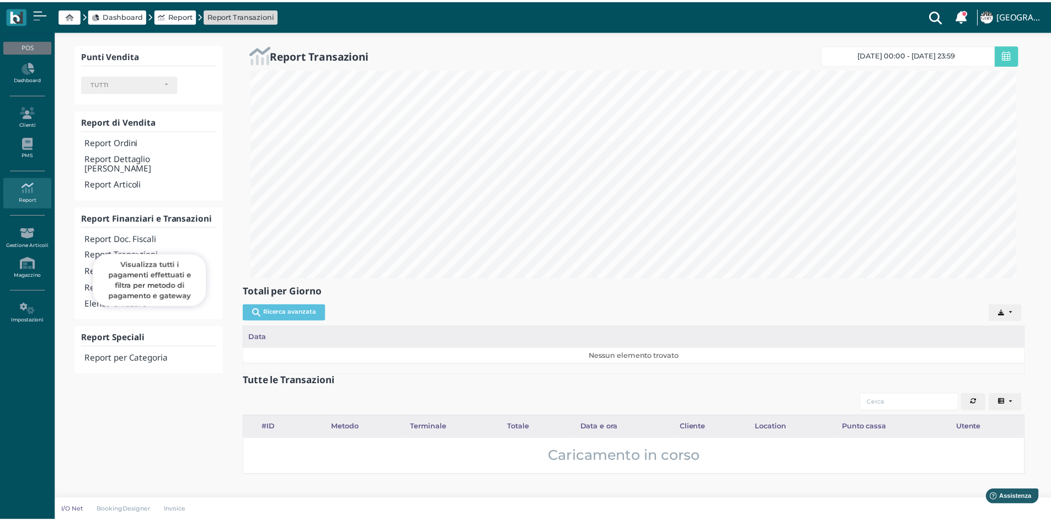
scroll to position [551454, 550883]
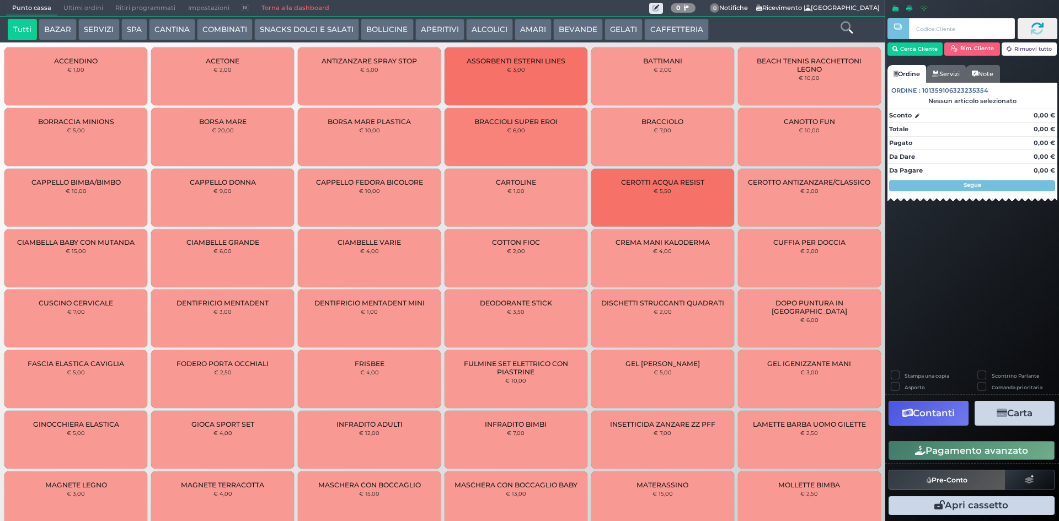
click at [205, 33] on button "COMBINATI" at bounding box center [225, 30] width 56 height 22
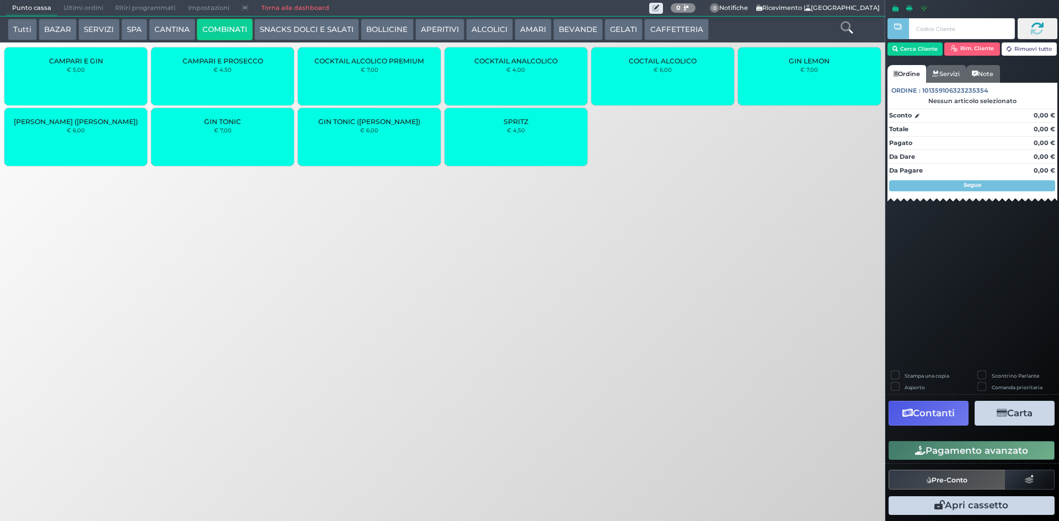
click at [355, 67] on div "COCKTAIL ALCOLICO PREMIUM € 7,00" at bounding box center [369, 76] width 143 height 58
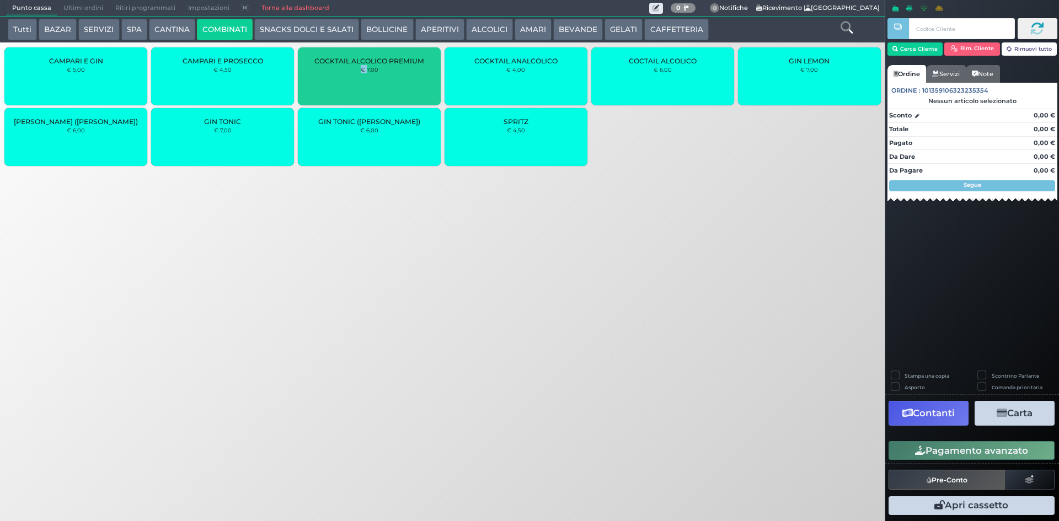
click at [355, 67] on div "COCKTAIL ALCOLICO PREMIUM € 7,00" at bounding box center [369, 76] width 143 height 58
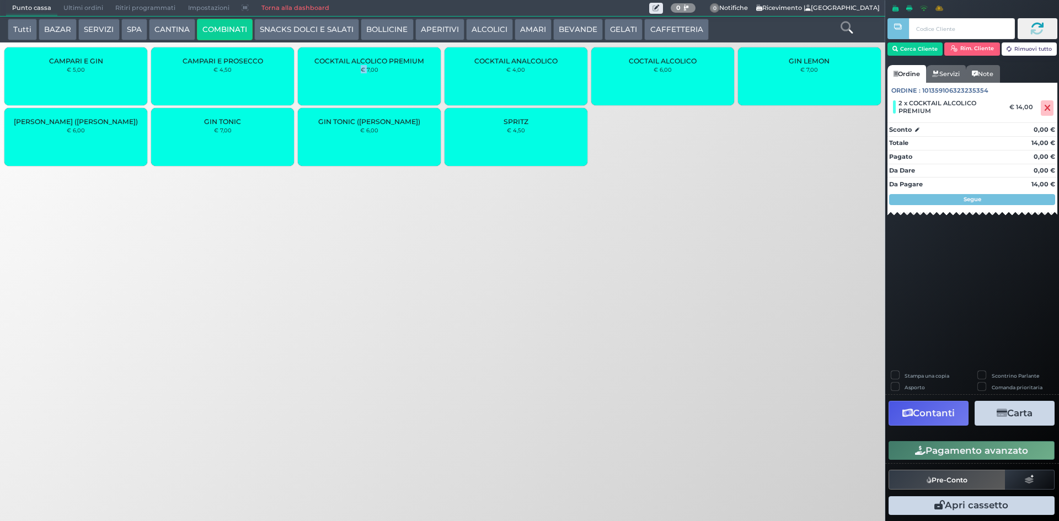
click at [355, 67] on div "COCKTAIL ALCOLICO PREMIUM € 7,00" at bounding box center [369, 76] width 143 height 58
click at [903, 53] on button "Cerca Cliente" at bounding box center [916, 48] width 56 height 13
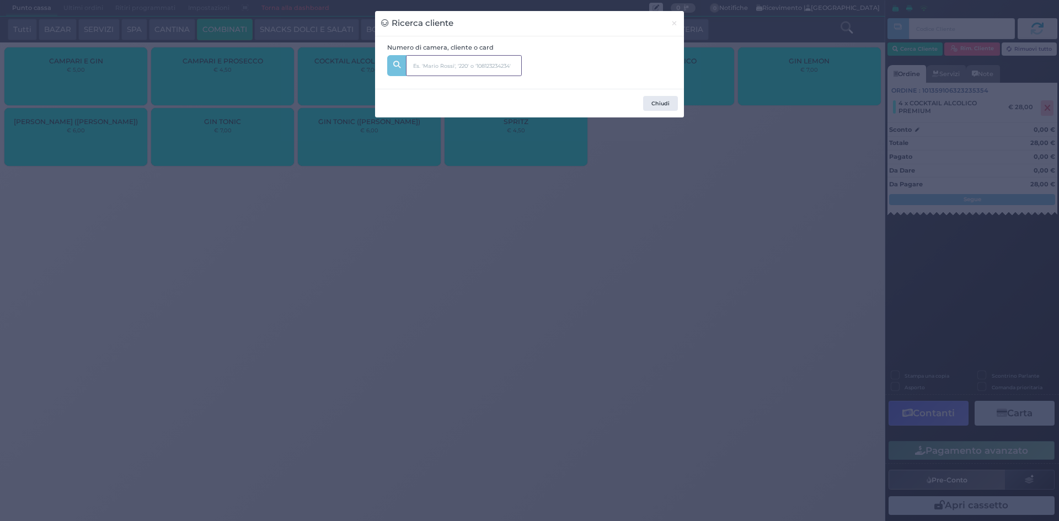
click at [456, 63] on input "text" at bounding box center [464, 65] width 116 height 21
type input "4"
type input "142"
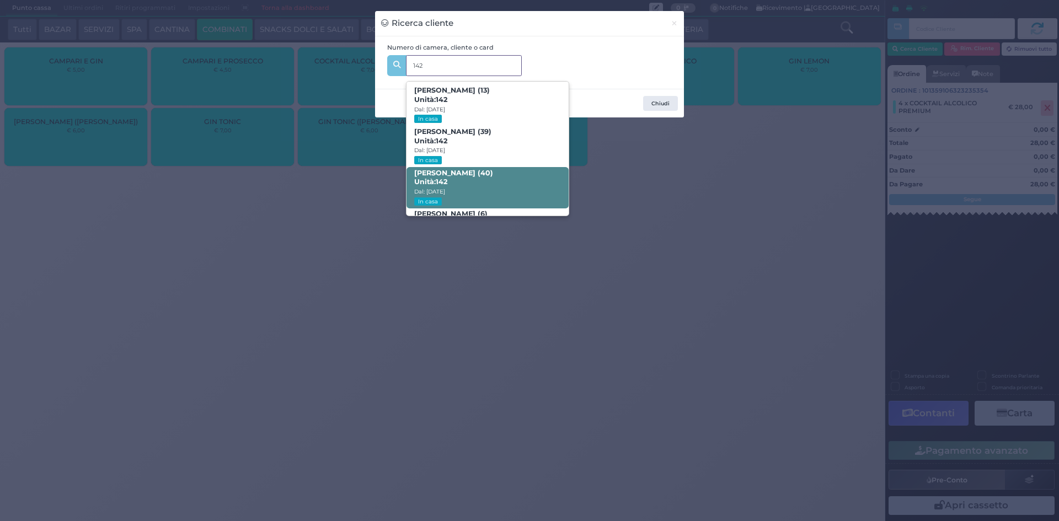
click at [506, 171] on span "FABRIZIO NUNZI (40) Unità: 142 Dal: 09/08/2025 In casa" at bounding box center [488, 187] width 162 height 41
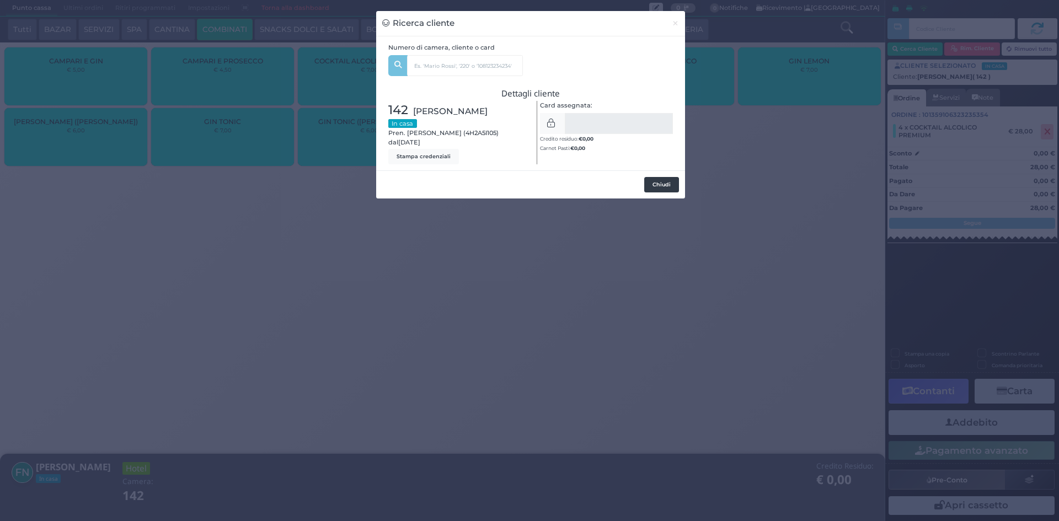
click at [655, 187] on button "Chiudi" at bounding box center [661, 184] width 35 height 15
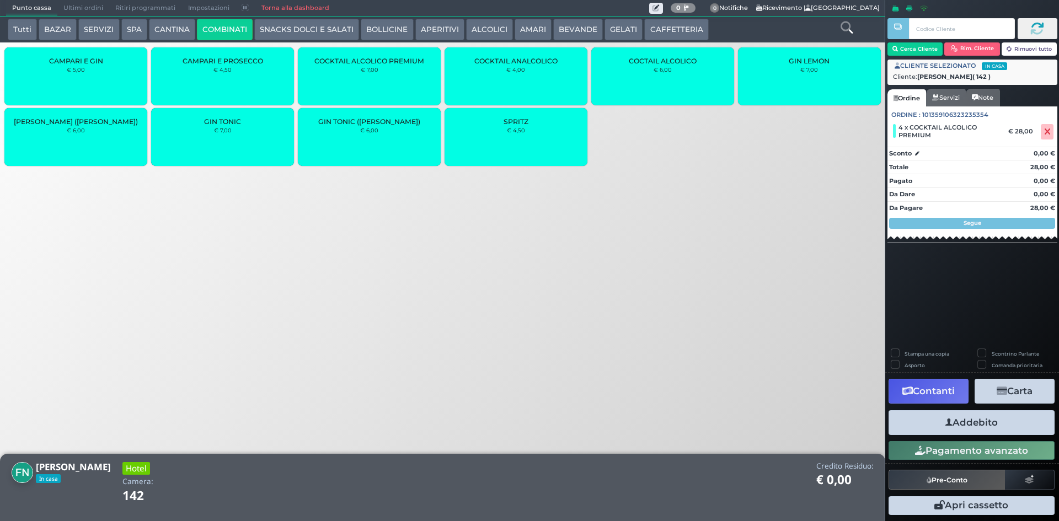
click at [962, 421] on button "Addebito" at bounding box center [972, 422] width 166 height 25
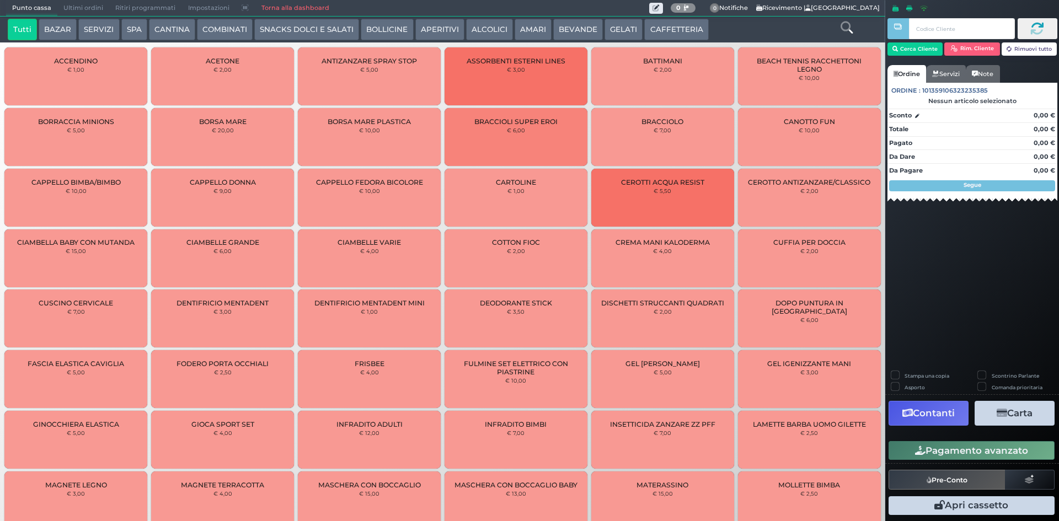
click at [16, 11] on span "Punto cassa" at bounding box center [31, 8] width 51 height 15
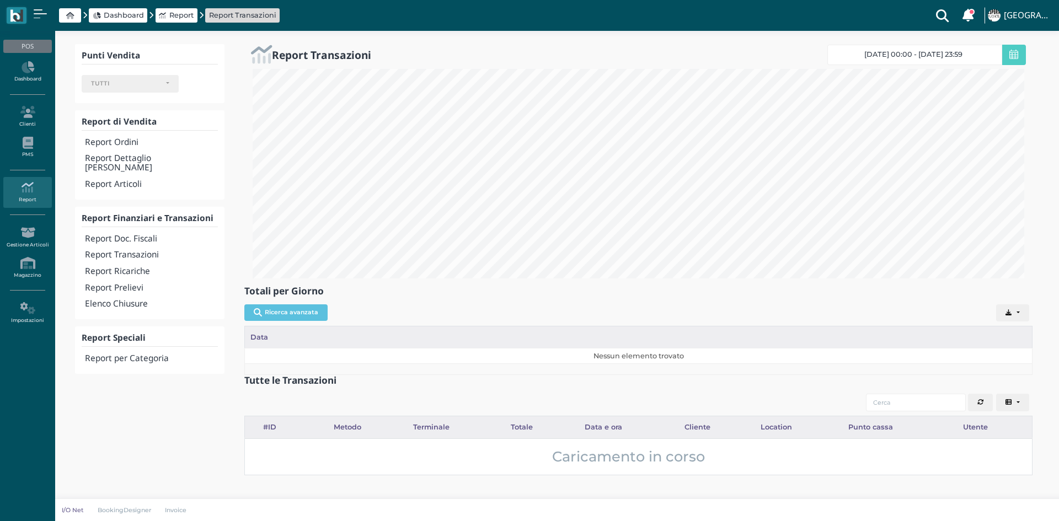
select select
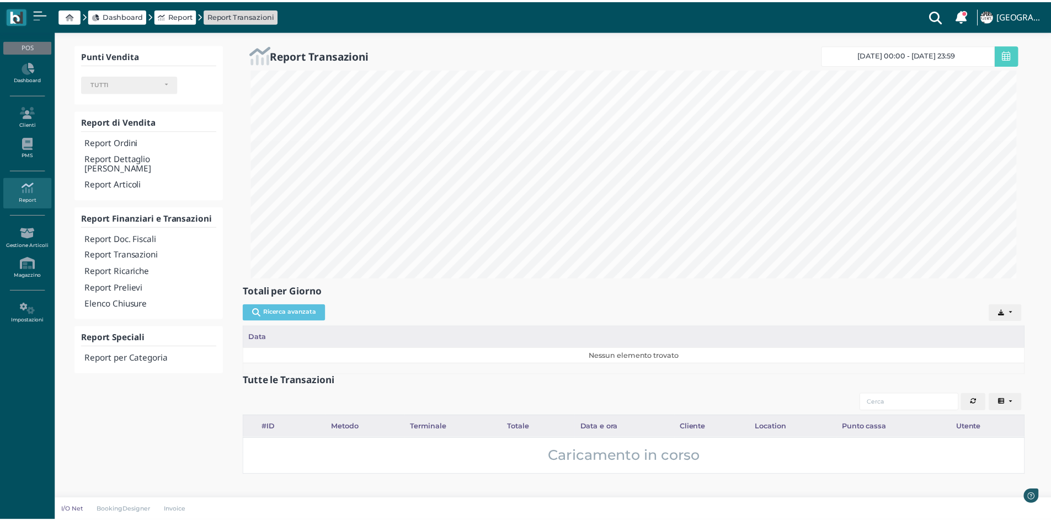
scroll to position [551454, 550883]
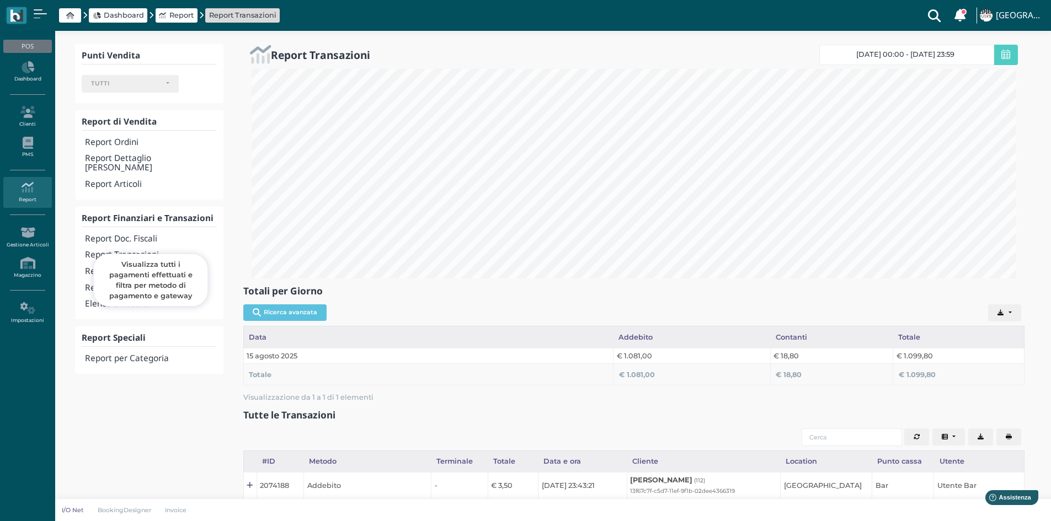
click at [129, 250] on h4 "Report Transazioni" at bounding box center [150, 254] width 131 height 9
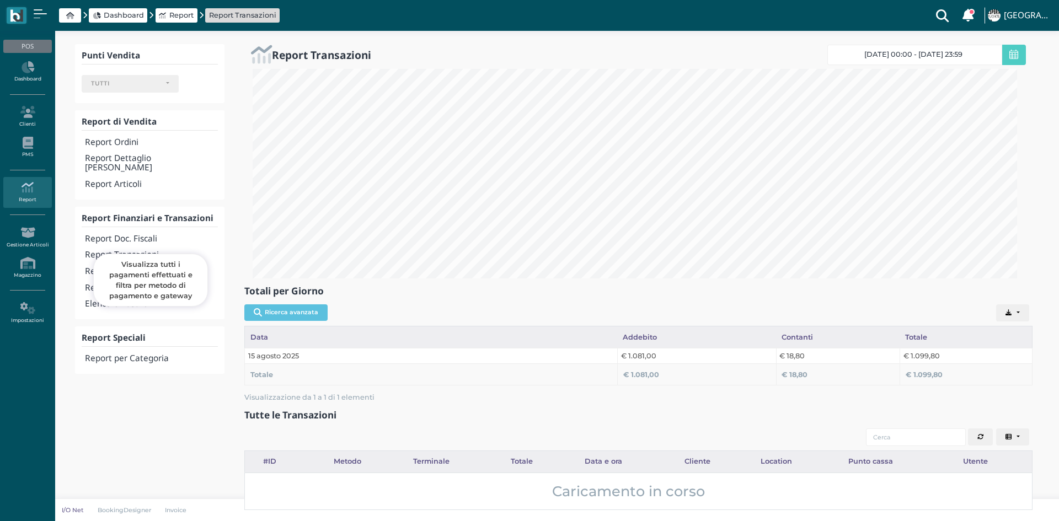
select select
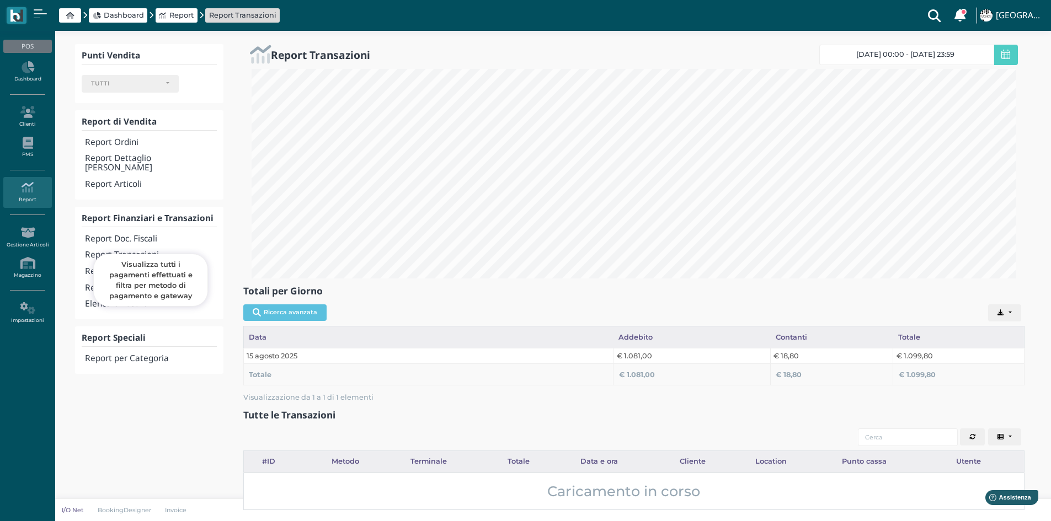
scroll to position [210, 781]
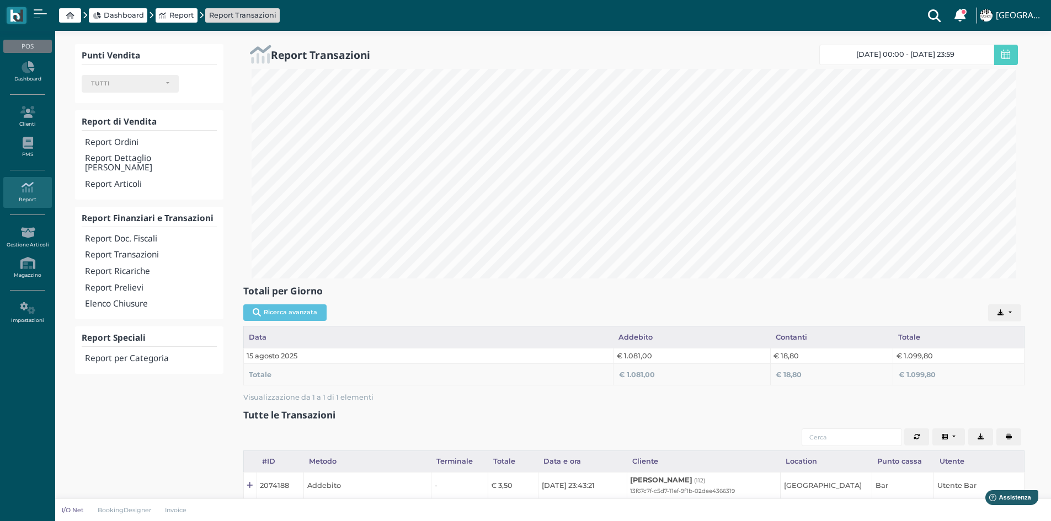
click at [679, 396] on div "Visualizzazione da 1 a 1 di 1 elementi 10 10 elementi per pagina ‹ 1 ›" at bounding box center [633, 398] width 781 height 24
click at [680, 396] on div "Visualizzazione da 1 a 1 di 1 elementi 10 10 elementi per pagina ‹ 1 ›" at bounding box center [633, 398] width 781 height 24
click at [129, 234] on h4 "Report Doc. Fiscali" at bounding box center [150, 238] width 131 height 9
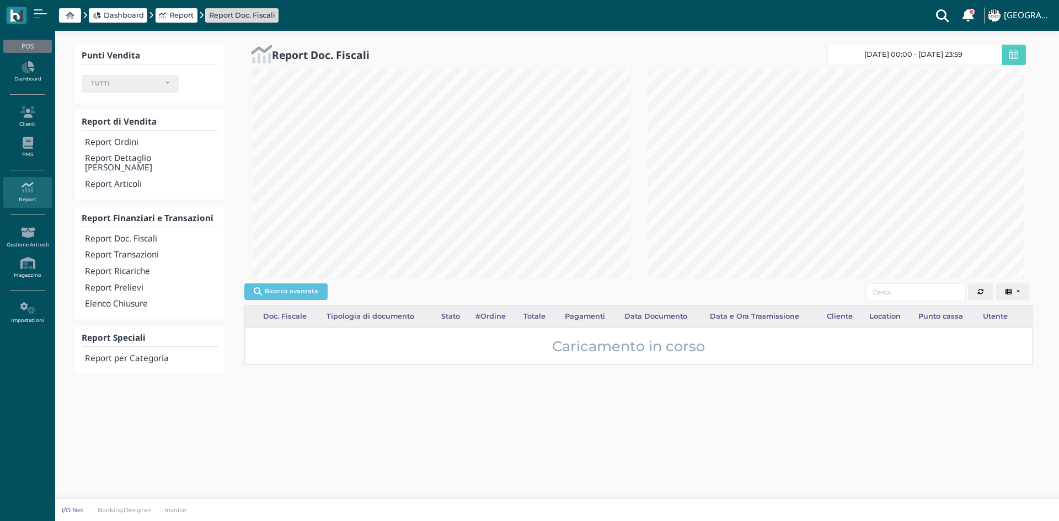
select select
click at [1017, 291] on icon "button" at bounding box center [1017, 292] width 6 height 6
click at [1005, 284] on button "button" at bounding box center [1017, 293] width 25 height 18
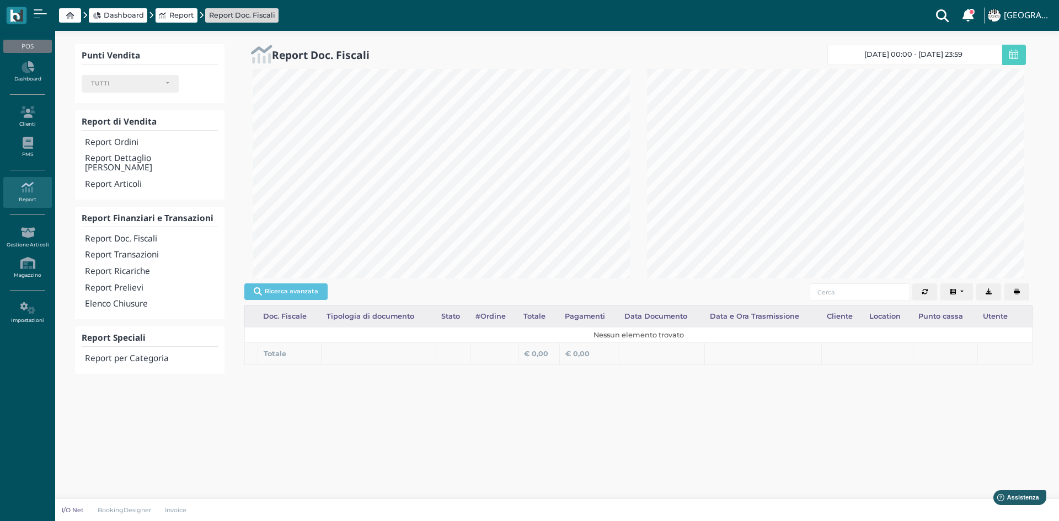
drag, startPoint x: 648, startPoint y: 423, endPoint x: 602, endPoint y: 455, distance: 55.5
click at [602, 455] on body "Dashboard Report Report Doc. Fiscali Clienti con sospeso Vi sono 5 clienti che …" at bounding box center [529, 260] width 1059 height 521
click at [139, 300] on h4 "Elenco Chiusure" at bounding box center [151, 304] width 133 height 9
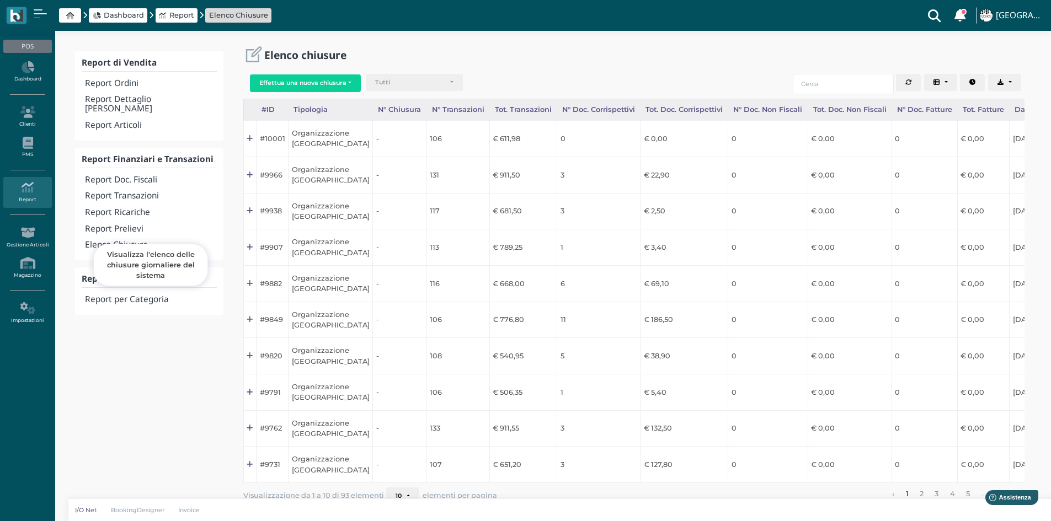
click at [136, 241] on h4 "Elenco Chiusure" at bounding box center [150, 245] width 131 height 9
click at [329, 80] on button "Effettua una nuova chiusura" at bounding box center [305, 83] width 111 height 18
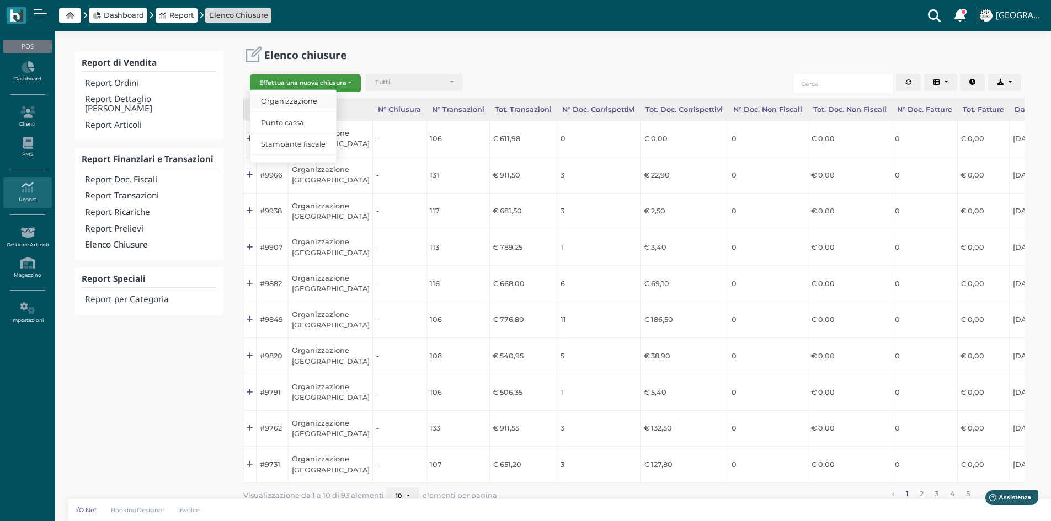
click at [309, 100] on span "Organizzazione" at bounding box center [293, 101] width 86 height 14
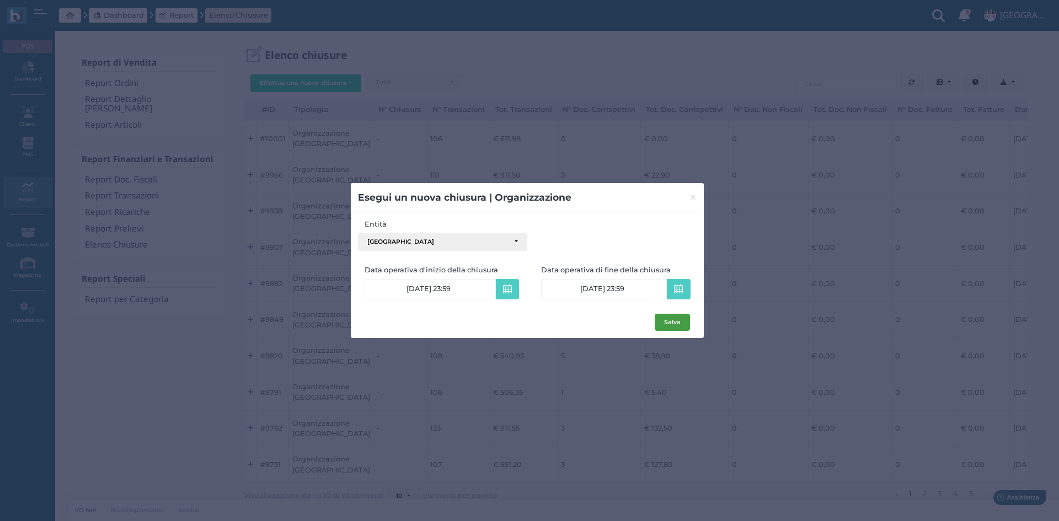
click at [675, 324] on button "Salva" at bounding box center [672, 323] width 35 height 18
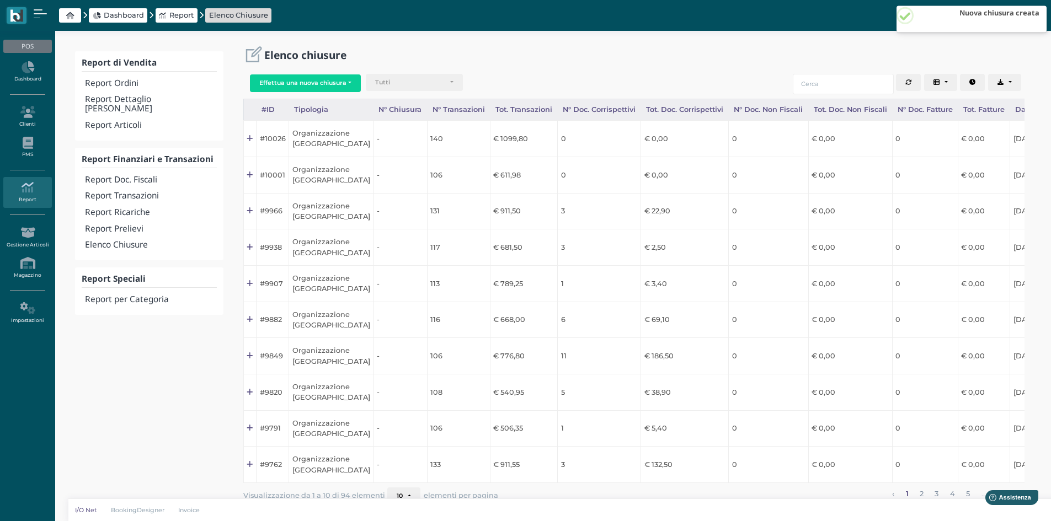
scroll to position [0, 109]
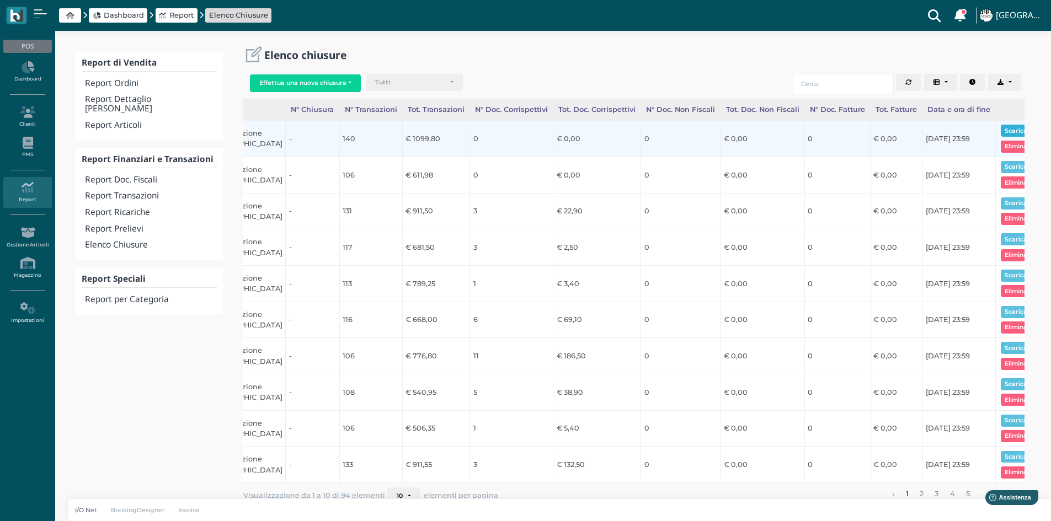
click at [1001, 129] on button "Scarica pdf" at bounding box center [1022, 131] width 42 height 12
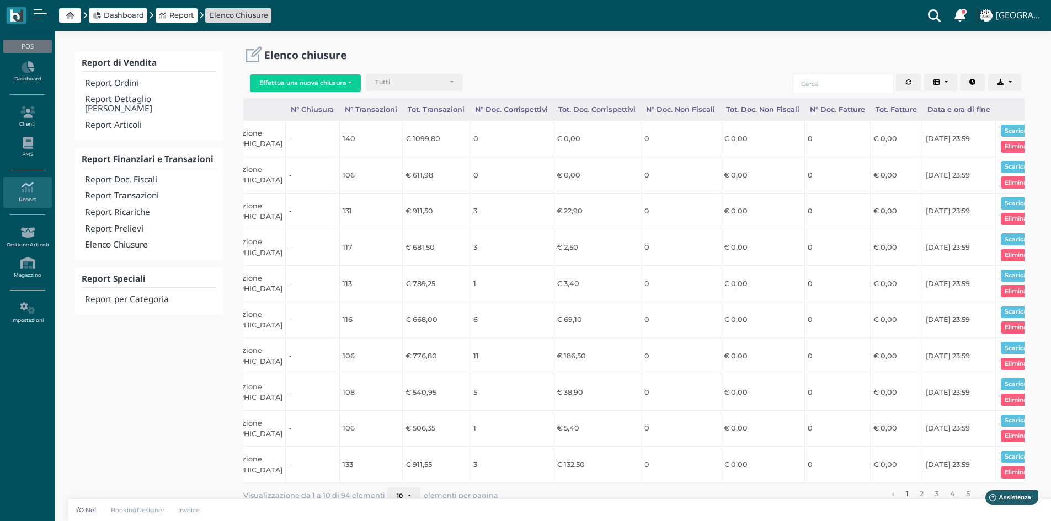
click at [247, 16] on span "Elenco Chiusure" at bounding box center [238, 15] width 59 height 10
